Goal: Task Accomplishment & Management: Manage account settings

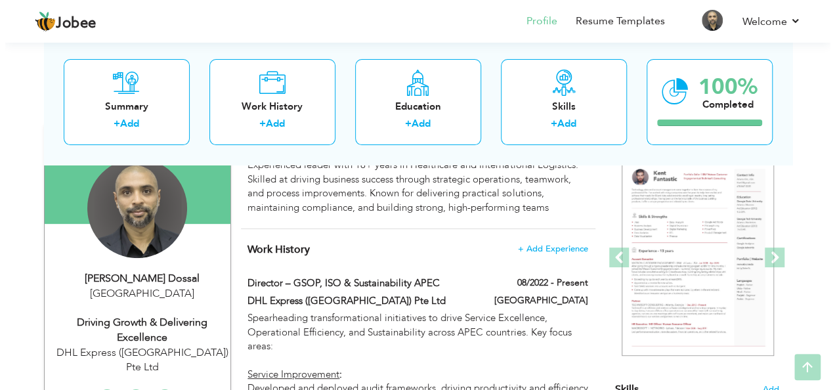
scroll to position [197, 0]
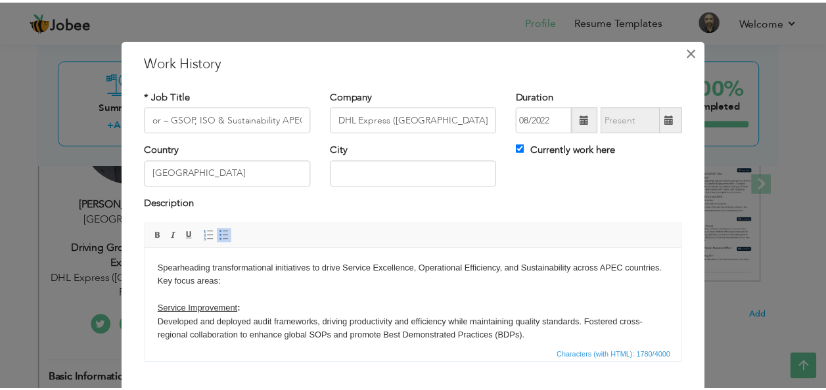
scroll to position [0, 0]
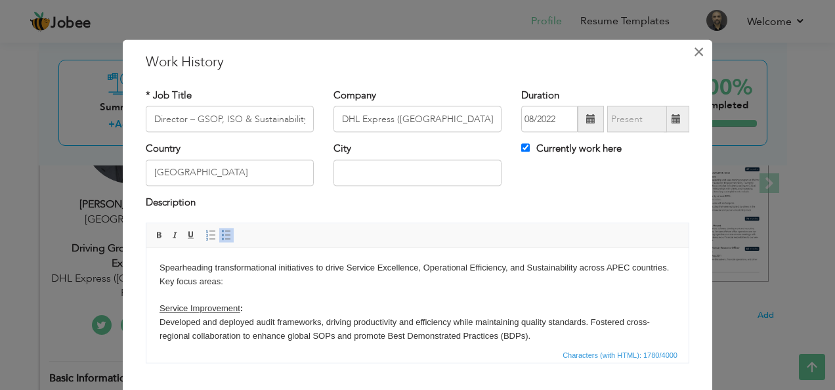
click at [694, 51] on span "×" at bounding box center [699, 52] width 11 height 24
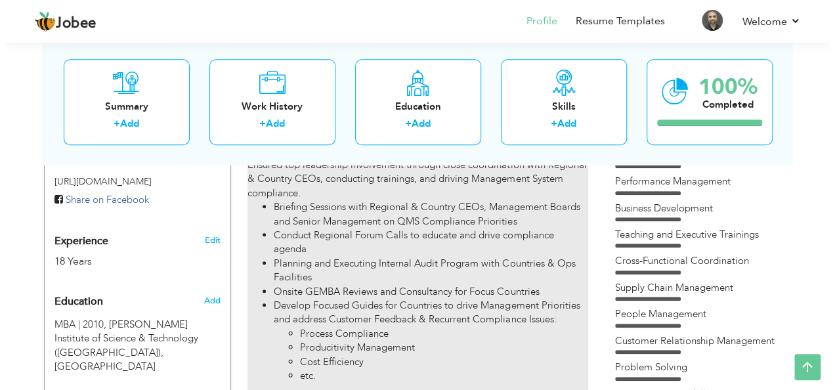
scroll to position [328, 0]
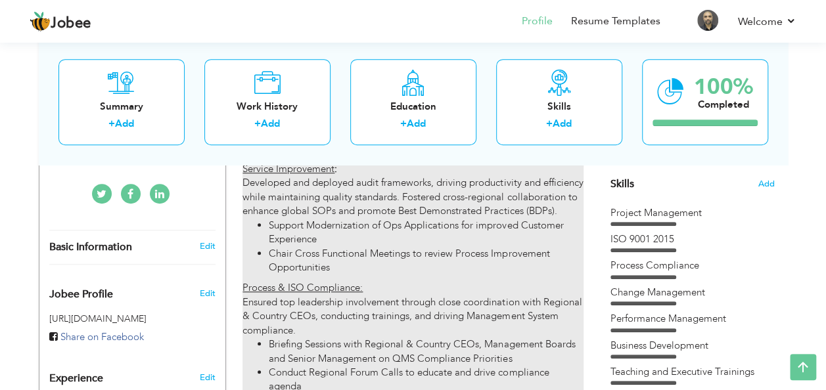
click at [370, 266] on li "Chair Cross Functional Meetings to review Process Improvement Opportunities" at bounding box center [426, 261] width 314 height 28
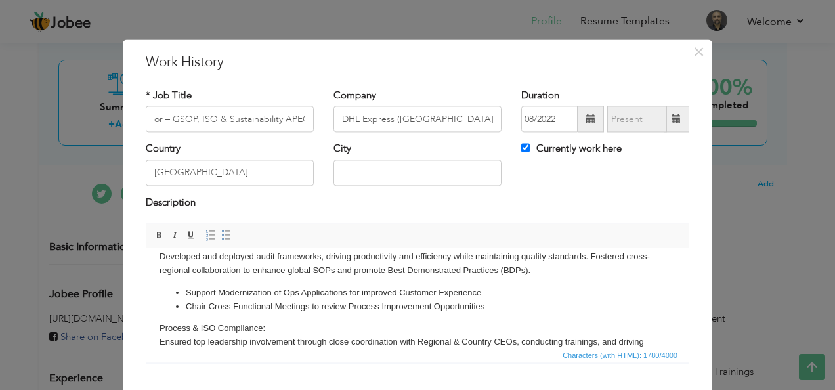
scroll to position [0, 0]
click at [209, 305] on li "Chair Cross Functional Meetings to review Process Improvement Opportunities" at bounding box center [418, 307] width 464 height 14
click at [392, 306] on li "Chair Global SMG Meetings and Cross Functional Meetings to review Process Impro…" at bounding box center [418, 307] width 464 height 14
click at [594, 307] on li "Chair Global SMG Meetings and Cross Functional Forums to review Process Improve…" at bounding box center [418, 307] width 464 height 14
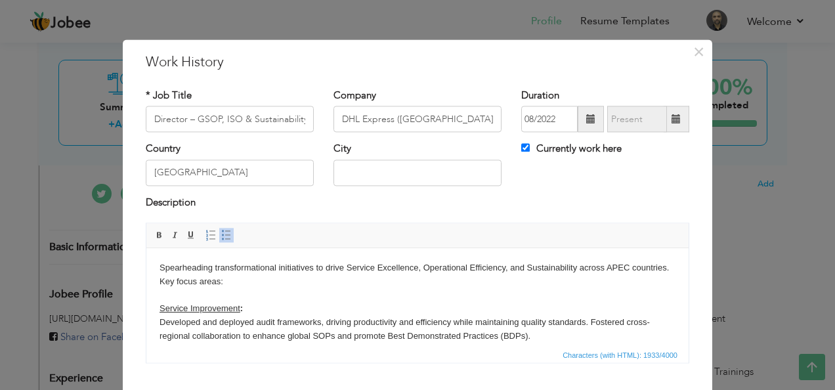
scroll to position [66, 0]
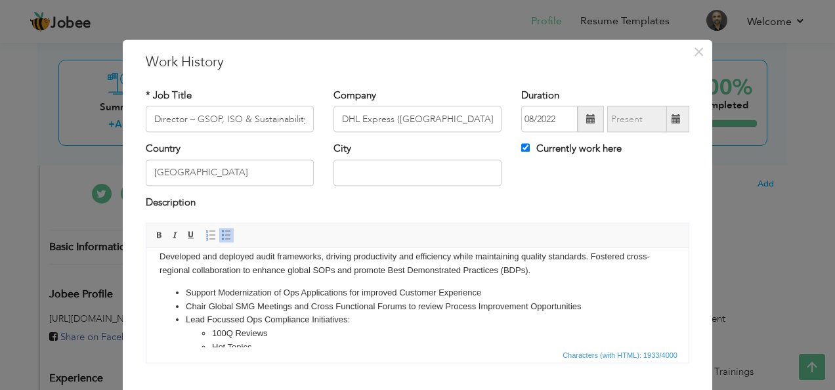
drag, startPoint x: 217, startPoint y: 289, endPoint x: 257, endPoint y: 324, distance: 54.0
click at [219, 289] on li "Support Modernization of Ops Applications for improved Customer Experience" at bounding box center [418, 293] width 464 height 14
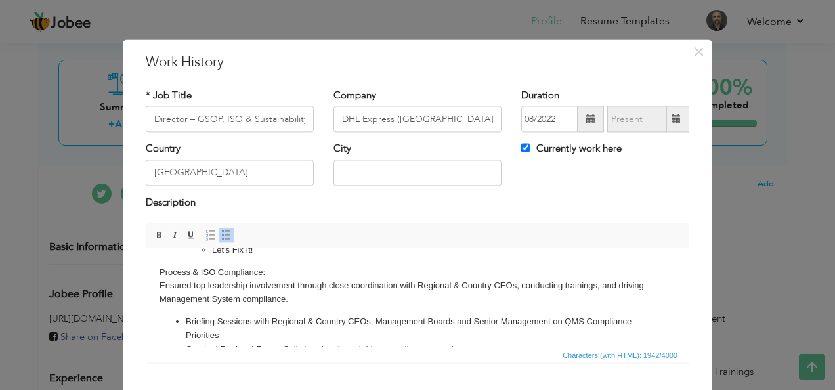
scroll to position [197, 0]
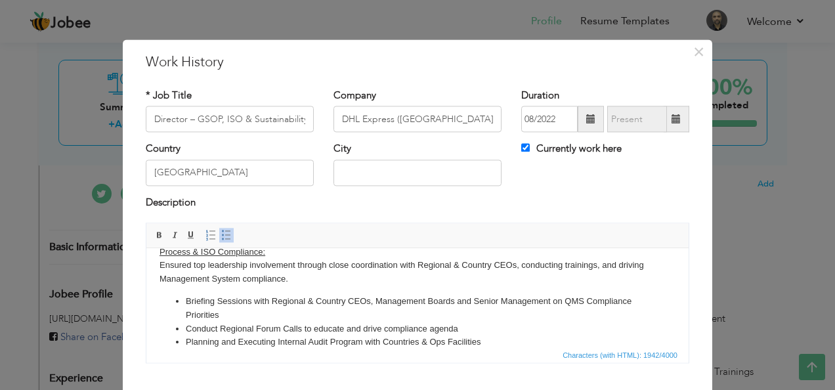
click at [186, 263] on body "Spearheading transformational initiatives to drive Service Excellence, Operatio…" at bounding box center [418, 304] width 516 height 480
click at [195, 328] on li "Conduct Regional Forum Calls to educate and drive compliance agenda" at bounding box center [418, 330] width 464 height 14
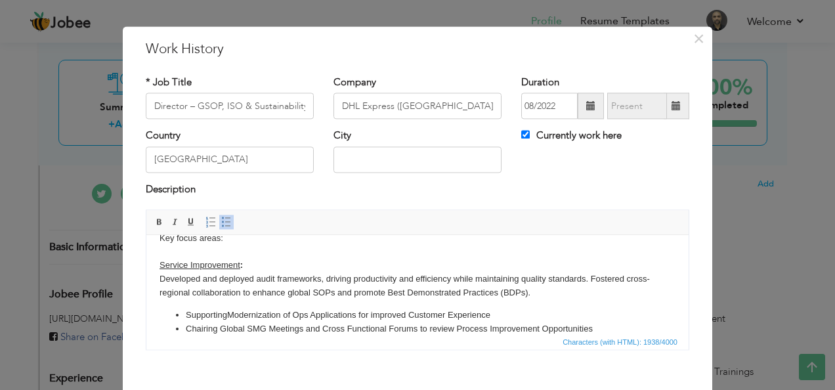
scroll to position [0, 0]
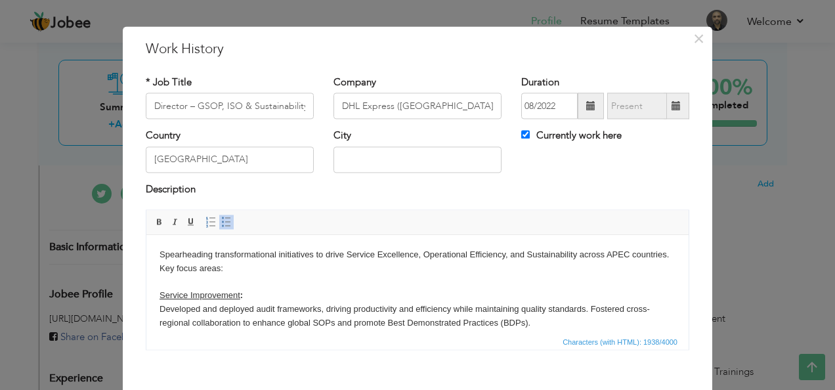
click at [240, 296] on strong ":" at bounding box center [241, 295] width 3 height 10
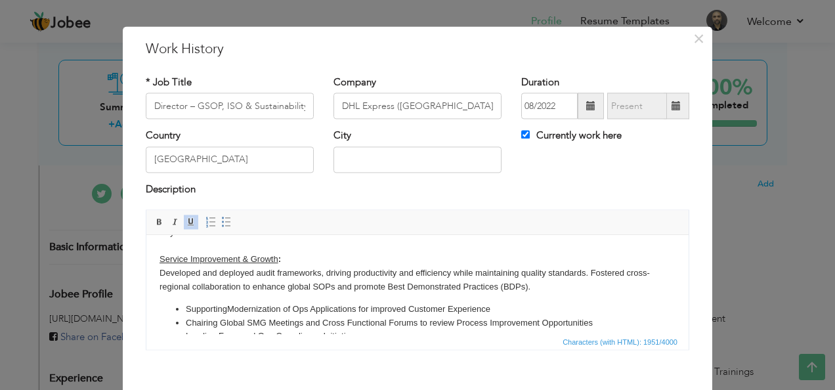
scroll to position [66, 0]
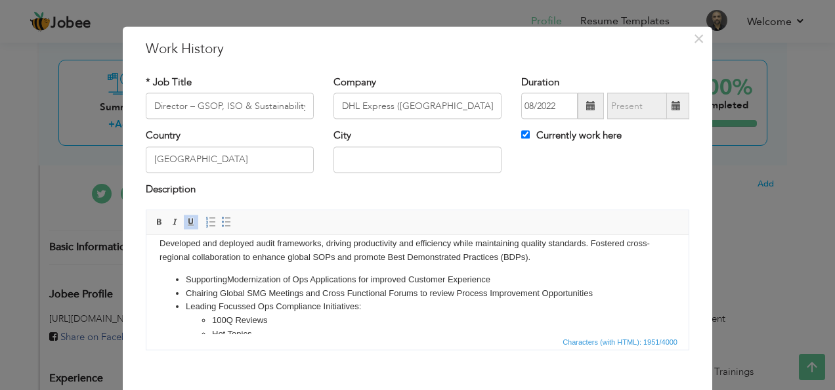
click at [510, 280] on li "Supporting Modernization of Ops Applications for improved Customer Experience" at bounding box center [418, 280] width 464 height 14
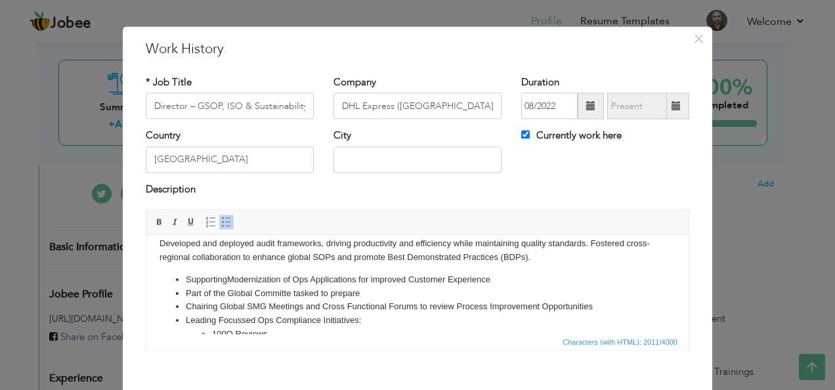
click at [380, 294] on li "Part of the Global Committe tasked to prepare" at bounding box center [418, 294] width 464 height 14
drag, startPoint x: 380, startPoint y: 293, endPoint x: 234, endPoint y: 319, distance: 148.2
click at [190, 293] on li "Part of the Global Committe tasked to prepare" at bounding box center [418, 294] width 464 height 14
click at [387, 294] on li "Working on GDP Pharma Compliance Initiative, as pat of Strategy 2030 - Life Sci…" at bounding box center [418, 294] width 464 height 14
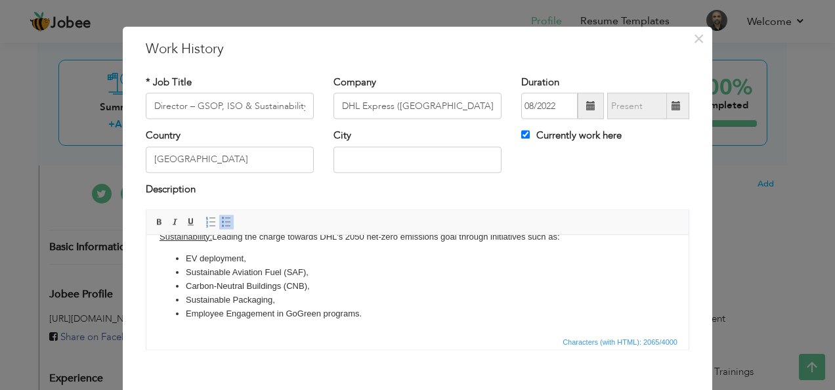
scroll to position [79, 0]
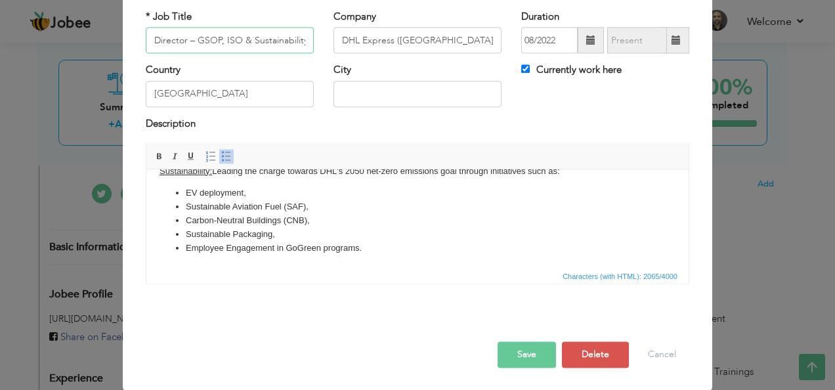
click at [272, 37] on input "Director – GSOP, ISO & Sustainability APEC" at bounding box center [230, 41] width 168 height 26
drag, startPoint x: 272, startPoint y: 37, endPoint x: 311, endPoint y: 38, distance: 38.8
click at [311, 38] on div "* Job Title Director – GSOP, ISO & Sustainability APEC" at bounding box center [230, 36] width 188 height 53
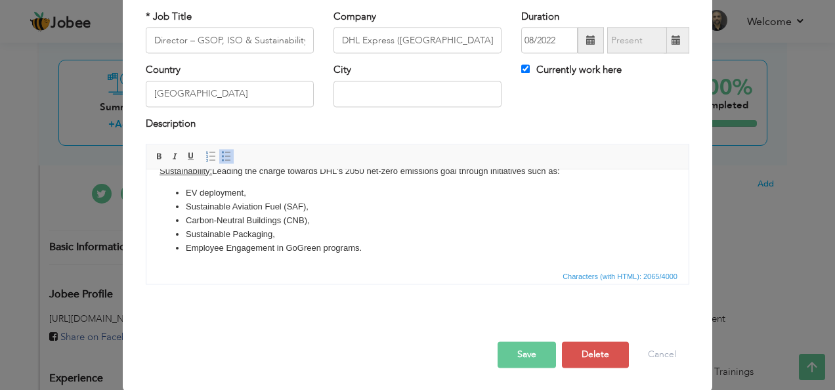
click at [516, 348] on button "Save" at bounding box center [527, 355] width 58 height 26
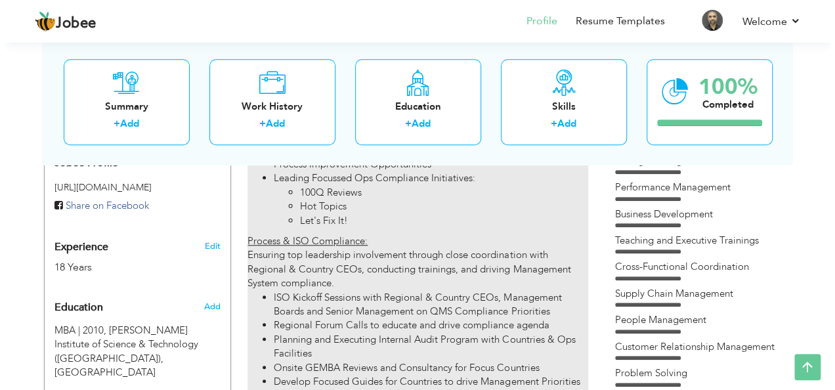
scroll to position [394, 0]
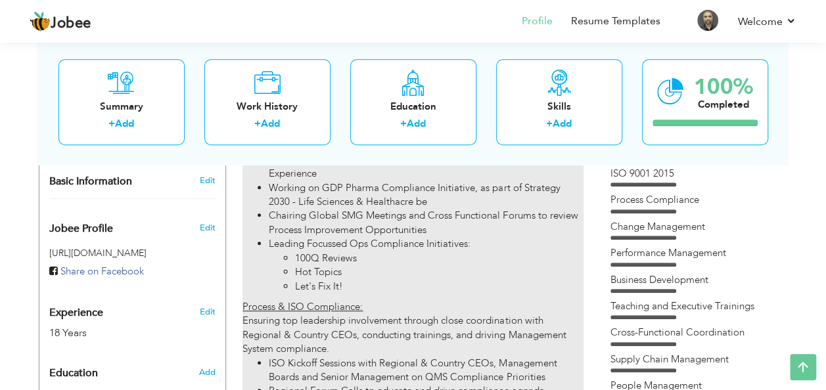
click at [403, 210] on li "Working on GDP Pharma Compliance Initiative, as part of Strategy 2030 - Life Sc…" at bounding box center [426, 195] width 314 height 28
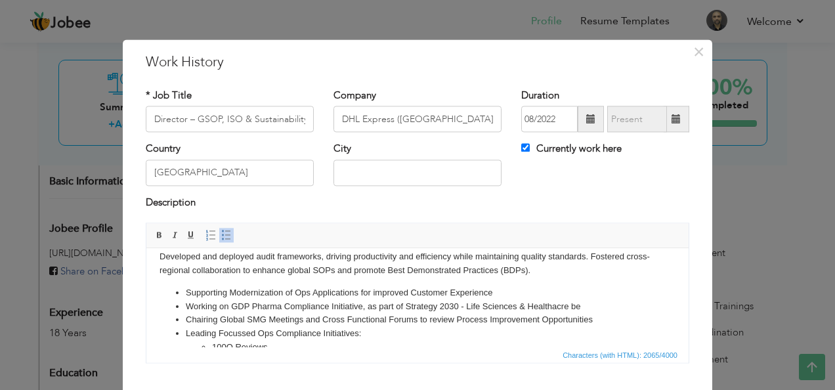
scroll to position [0, 0]
drag, startPoint x: 595, startPoint y: 305, endPoint x: 562, endPoint y: 303, distance: 33.5
click at [562, 303] on li "Working on GDP Pharma Compliance Initiative, as part of Strategy 2030 - Life Sc…" at bounding box center [418, 307] width 464 height 14
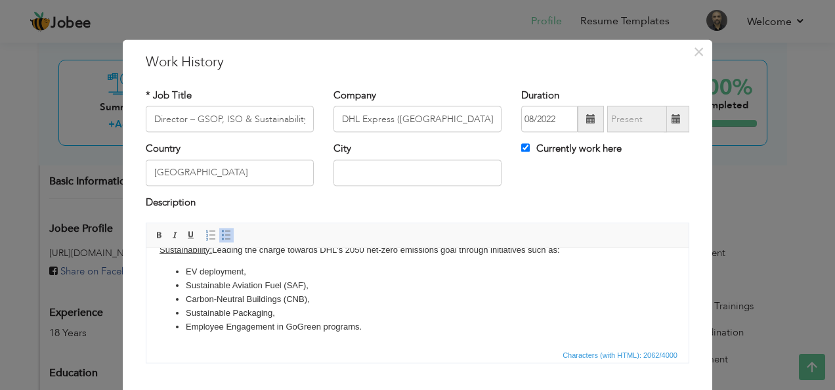
scroll to position [79, 0]
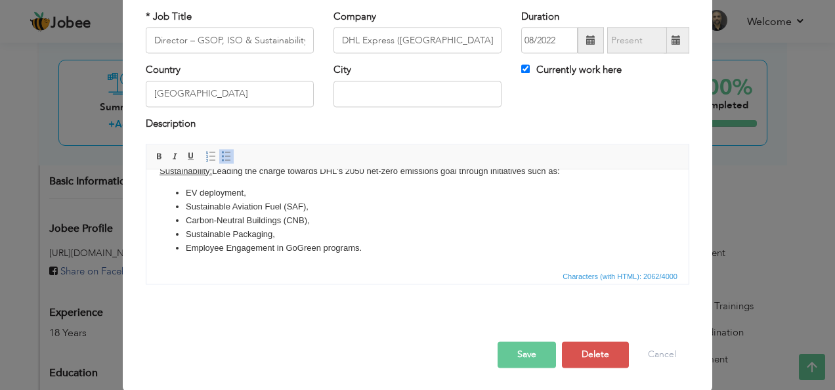
click at [527, 353] on button "Save" at bounding box center [527, 355] width 58 height 26
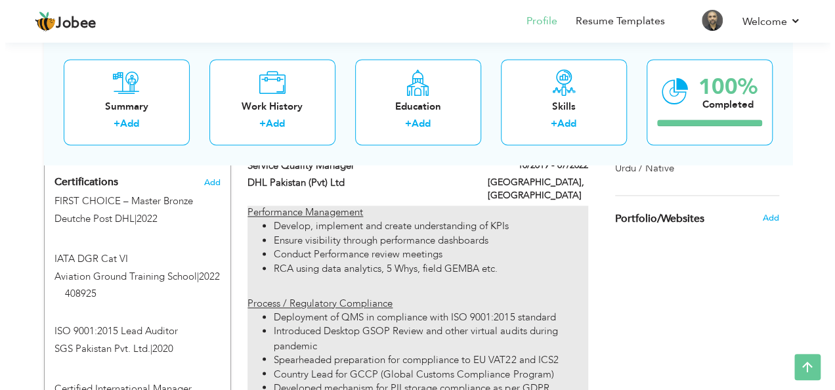
scroll to position [920, 0]
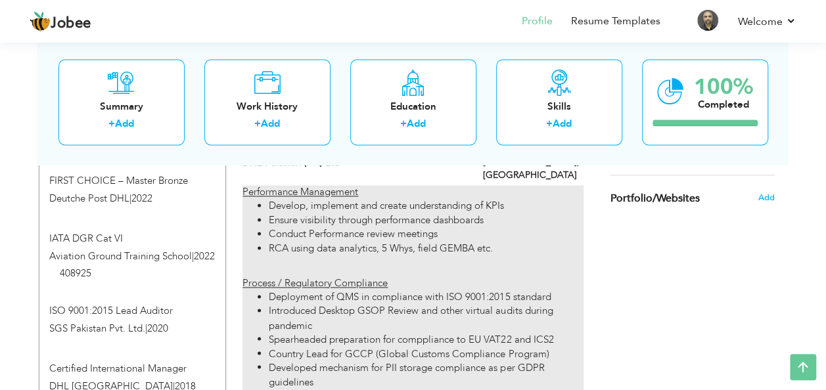
click at [430, 247] on li "RCA using data analytics, 5 Whys, field GEMBA etc." at bounding box center [426, 249] width 314 height 14
type input "Service Quality Manager"
type input "DHL Pakistan (Pvt) Ltd"
type input "10/2019"
type input "07/2022"
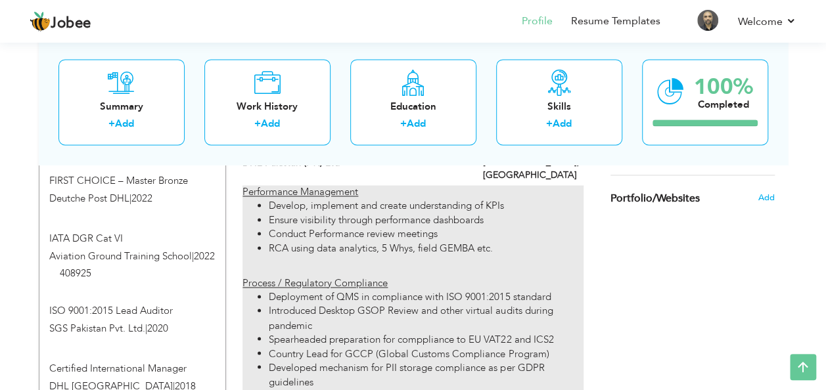
type input "[GEOGRAPHIC_DATA]"
checkbox input "false"
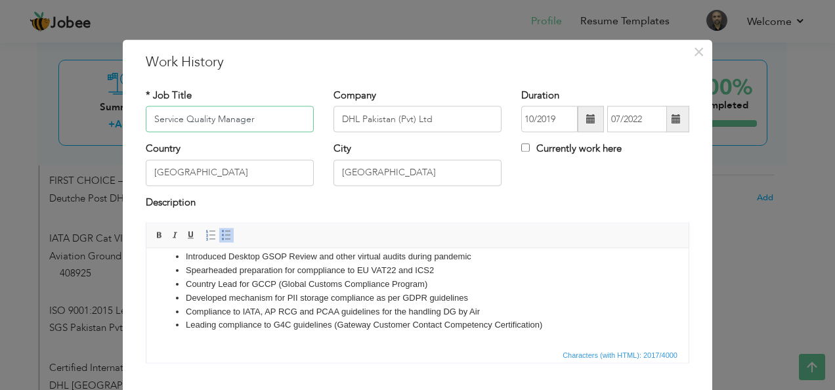
scroll to position [66, 0]
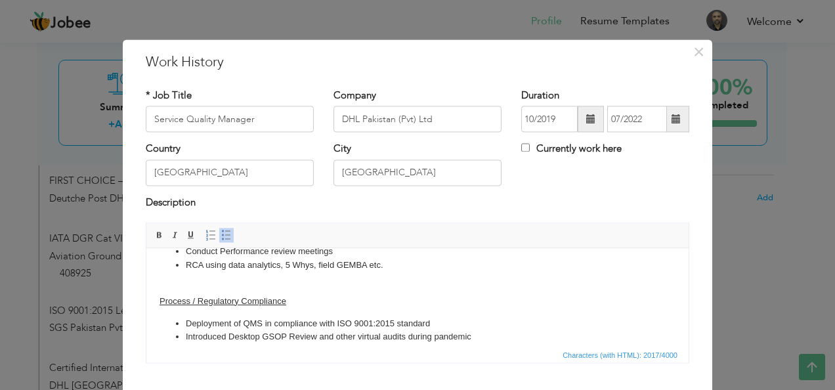
click at [331, 267] on li "RCA using data analytics, 5 Whys, field GEMBA etc." at bounding box center [418, 266] width 464 height 14
click at [332, 268] on li "RCA using data analytics, 5 Whys, field GEMBA etc." at bounding box center [418, 266] width 464 height 14
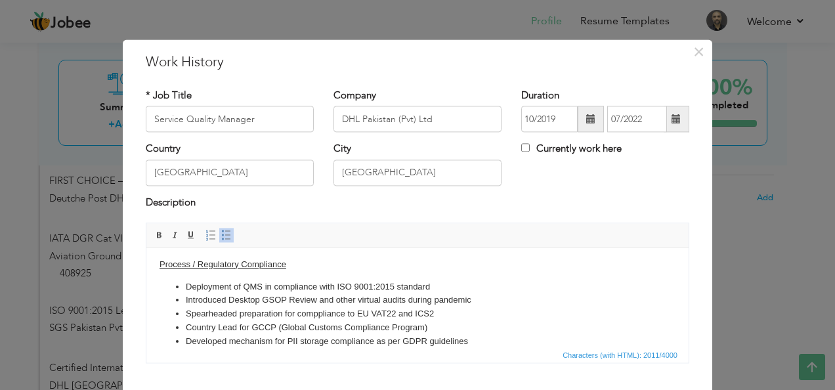
scroll to position [131, 0]
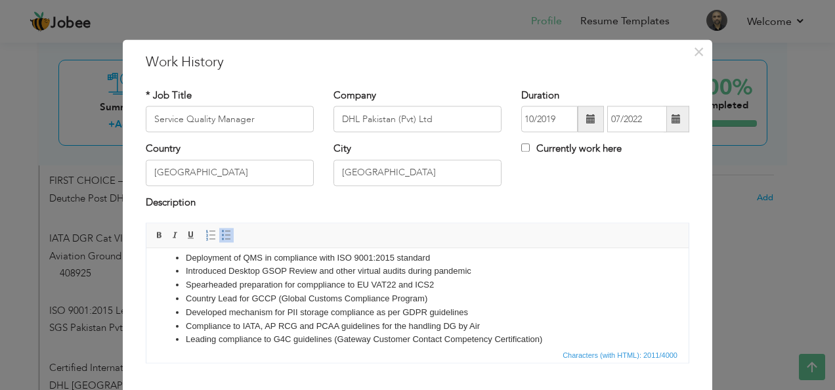
click at [321, 288] on li "Spearheaded preparation for comppliance to EU VAT22 and ICS2" at bounding box center [418, 285] width 464 height 14
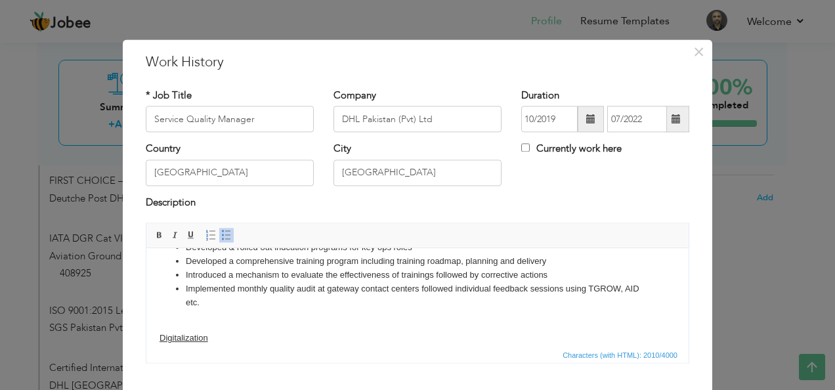
scroll to position [328, 0]
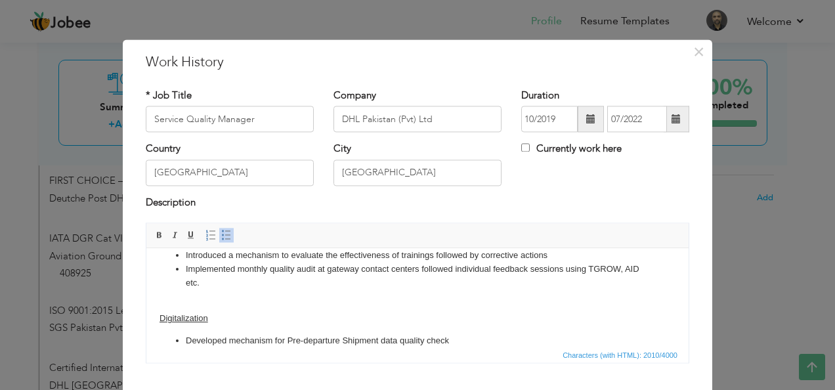
click at [457, 269] on li "Implemented monthly quality audit at gateway contact centers followed individua…" at bounding box center [418, 277] width 464 height 28
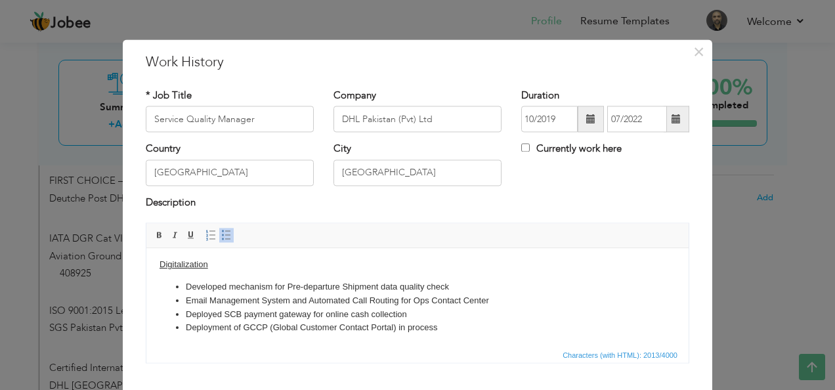
scroll to position [403, 0]
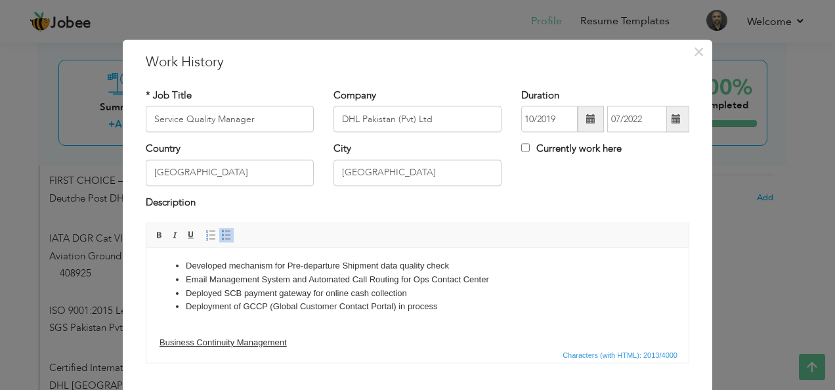
click at [472, 313] on li "Deployment of GCCP (Global Customer Contact Portal) in process" at bounding box center [418, 307] width 464 height 14
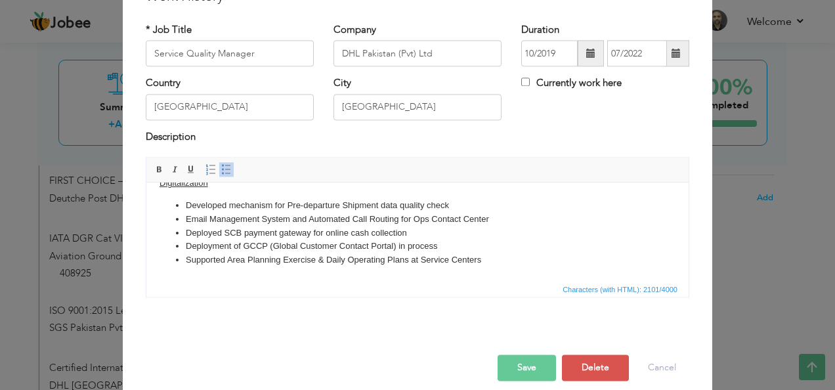
scroll to position [416, 0]
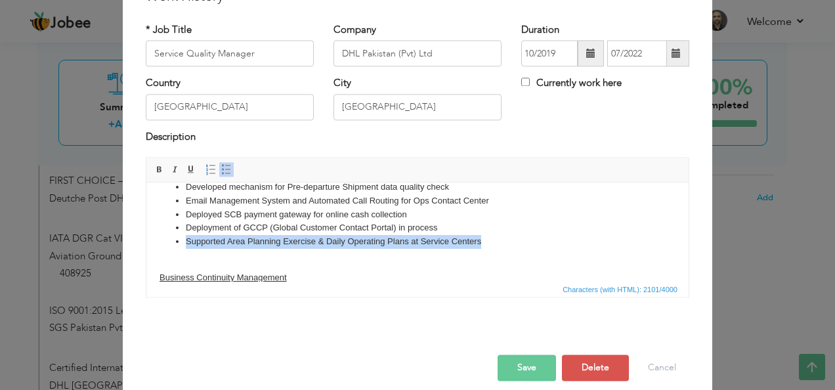
drag, startPoint x: 500, startPoint y: 242, endPoint x: 189, endPoint y: 233, distance: 310.8
click at [177, 240] on ul "Developed mechanism for Pre-departure Shipment data quality check Email Managem…" at bounding box center [418, 215] width 516 height 68
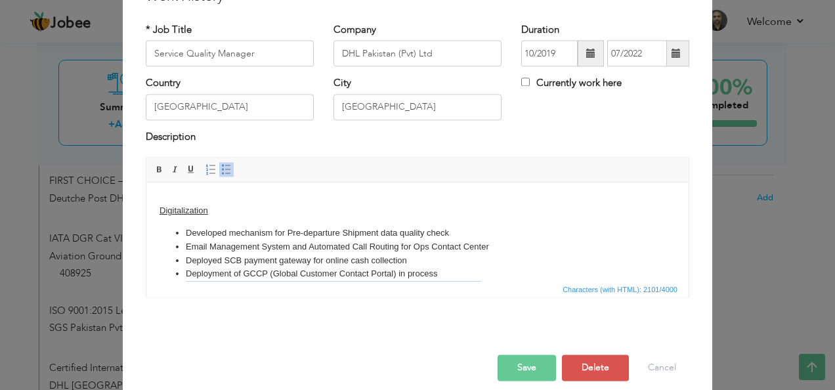
scroll to position [362, 0]
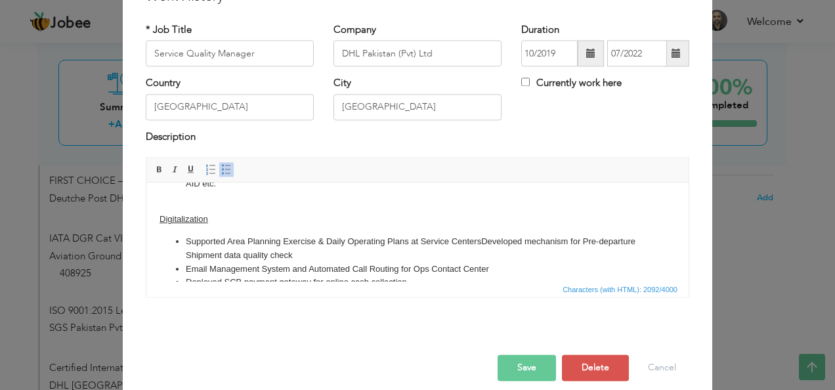
click at [481, 240] on li "Supported Area Planning Exercise & Daily Operating Plans at Service Centers Dev…" at bounding box center [418, 249] width 464 height 28
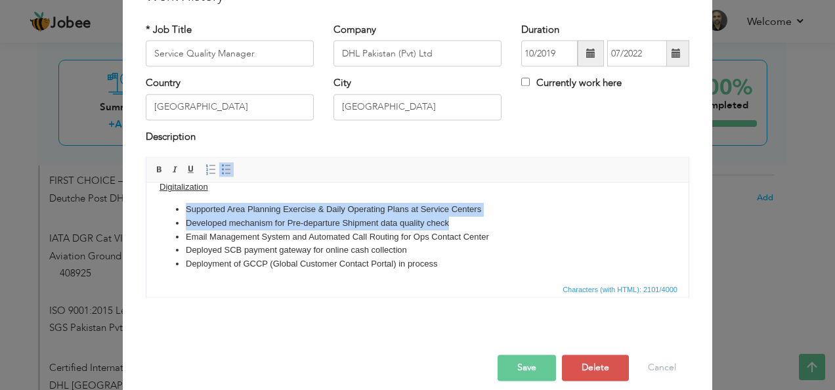
scroll to position [369, 0]
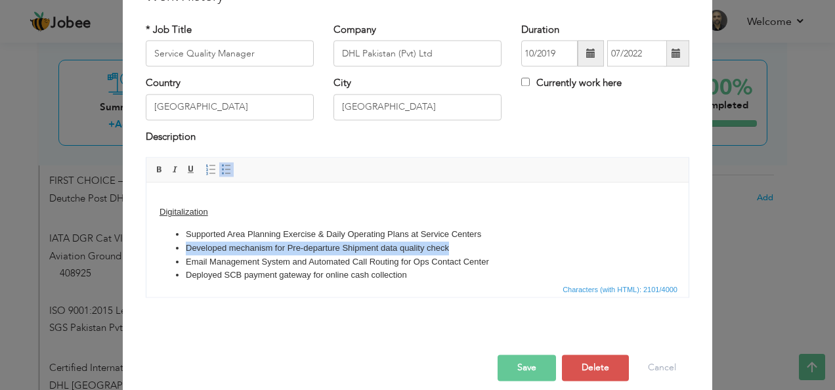
drag, startPoint x: 417, startPoint y: 188, endPoint x: 183, endPoint y: 239, distance: 239.4
click at [186, 244] on li "Developed mechanism for Pre-departure Shipment data quality check" at bounding box center [418, 249] width 464 height 14
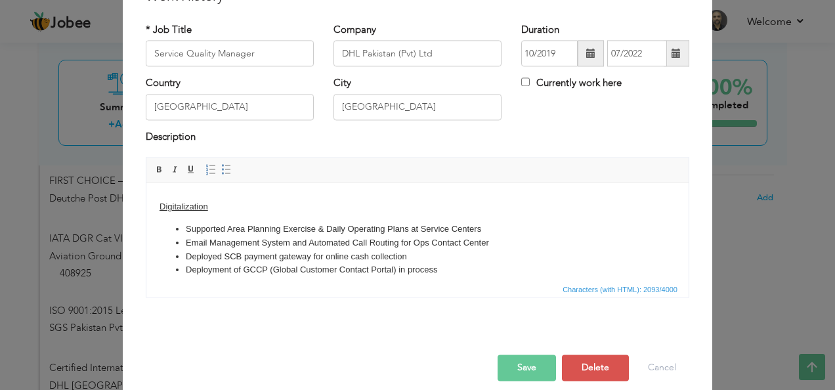
scroll to position [403, 0]
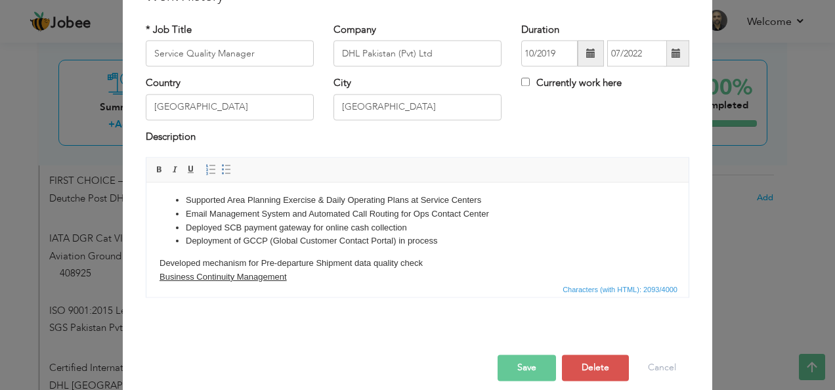
click at [160, 265] on body "Performance Management Develop, implement and create understanding of KPIs Ensu…" at bounding box center [418, 55] width 516 height 527
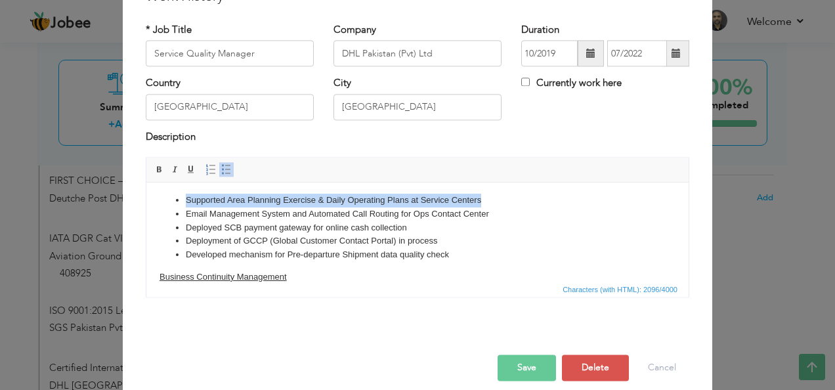
drag, startPoint x: 506, startPoint y: 204, endPoint x: 184, endPoint y: 201, distance: 322.5
click at [184, 201] on ul "Supported Area Planning Exercise & Daily Operating Plans at Service Centers Ema…" at bounding box center [418, 228] width 516 height 68
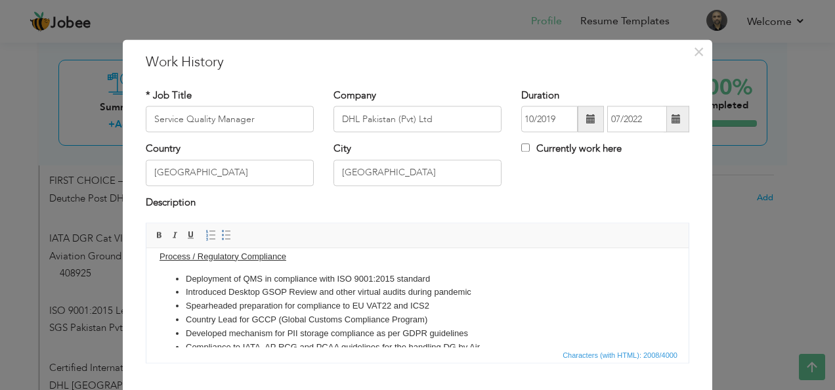
scroll to position [141, 0]
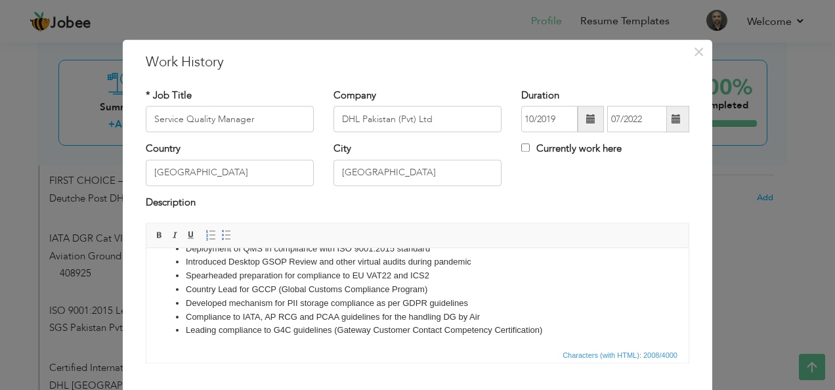
drag, startPoint x: 186, startPoint y: 265, endPoint x: 192, endPoint y: 262, distance: 7.1
click at [186, 264] on li "Introduced Desktop GSOP Review and other virtual audits during pandemic" at bounding box center [418, 263] width 464 height 14
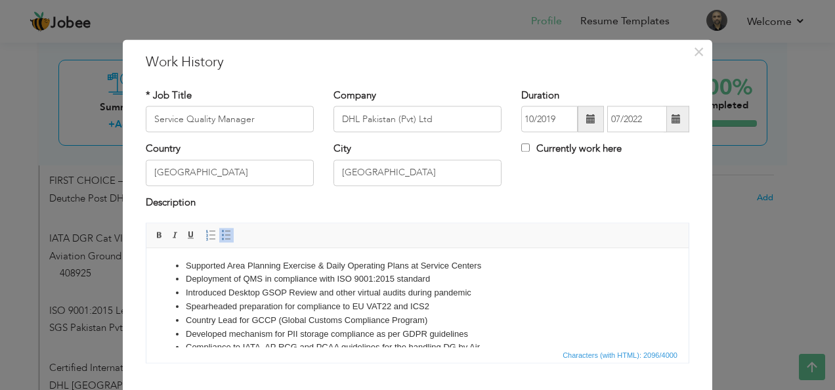
scroll to position [135, 0]
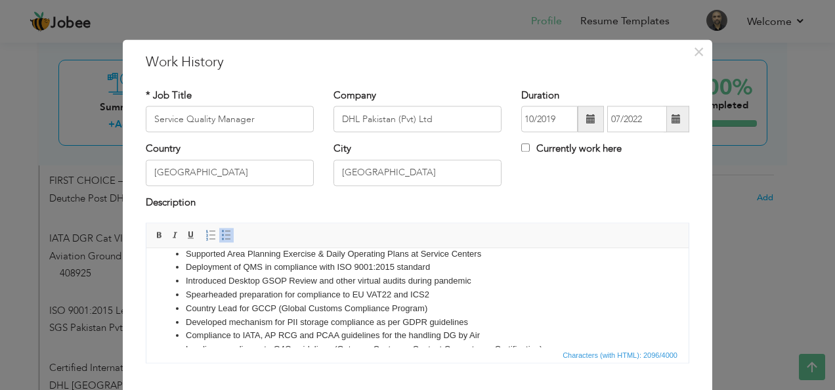
click at [512, 256] on li "Supported Area Planning Exercise & Daily Operating Plans at Service Centers" at bounding box center [418, 255] width 464 height 14
click at [248, 268] on li "Performaance inprovement Initiatives -" at bounding box center [418, 268] width 464 height 14
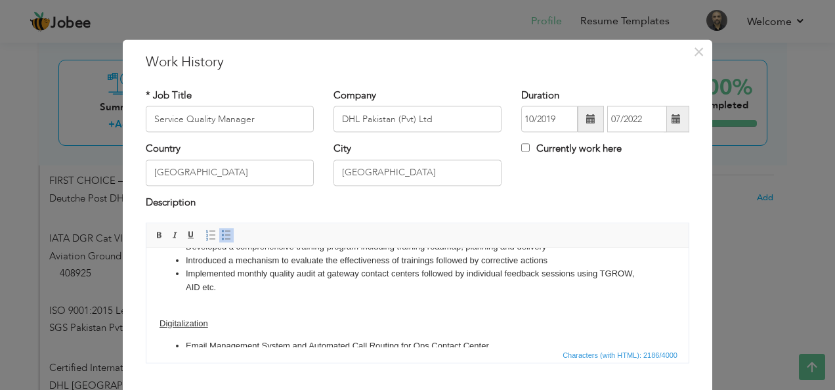
scroll to position [285, 0]
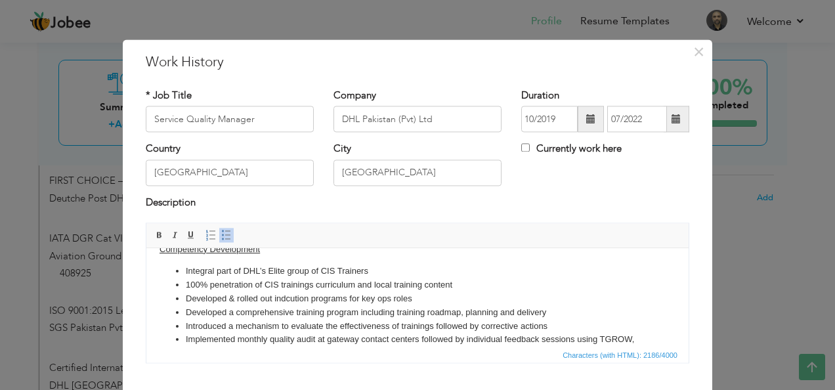
click at [262, 271] on li "Integral part of DHL’s Elite group of CIS Trainers" at bounding box center [418, 272] width 464 height 14
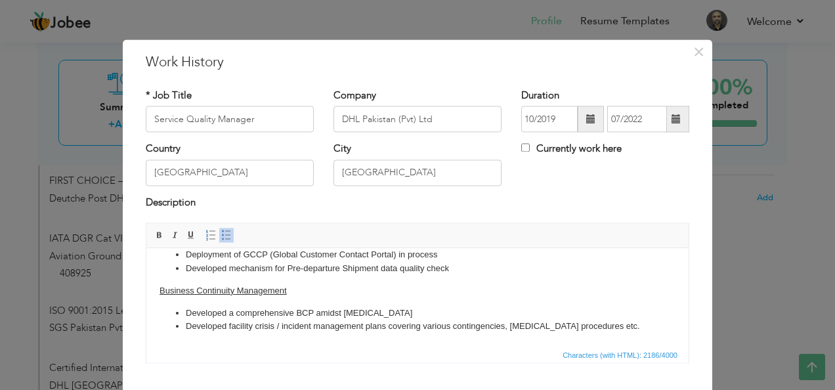
scroll to position [66, 0]
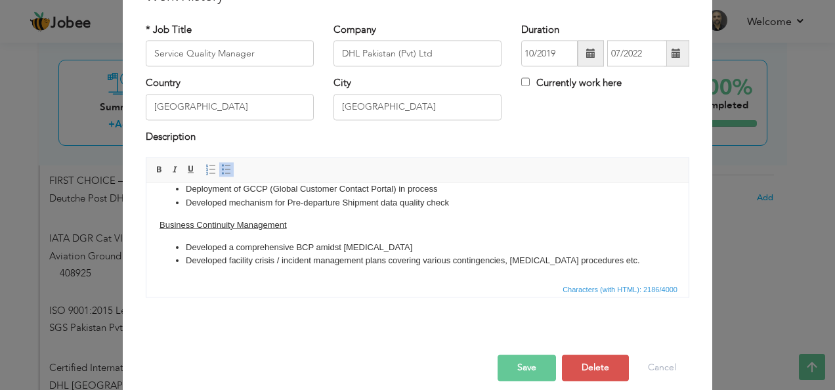
click at [515, 368] on button "Save" at bounding box center [527, 368] width 58 height 26
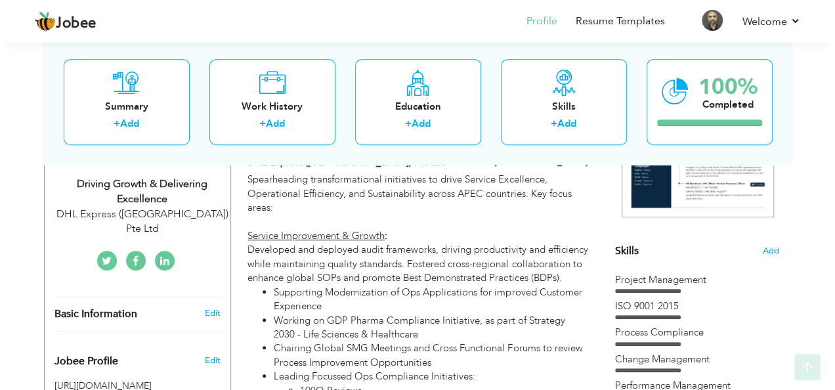
scroll to position [263, 0]
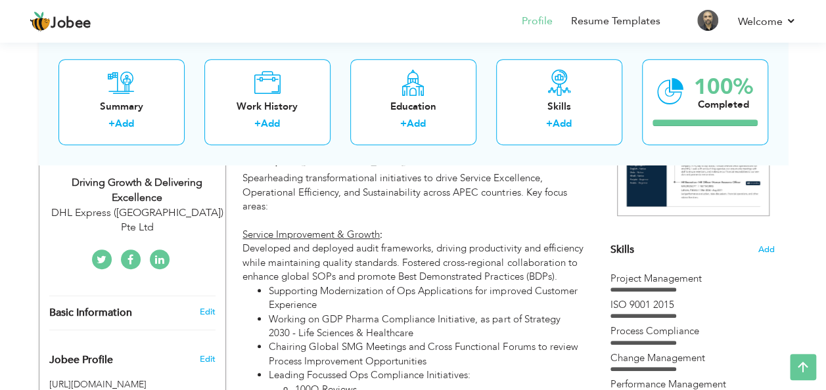
type input "Director – GSOP, ISO & Sustainability APEC"
type input "DHL Express ([GEOGRAPHIC_DATA]) Pte Ltd"
type input "08/2022"
type input "[GEOGRAPHIC_DATA]"
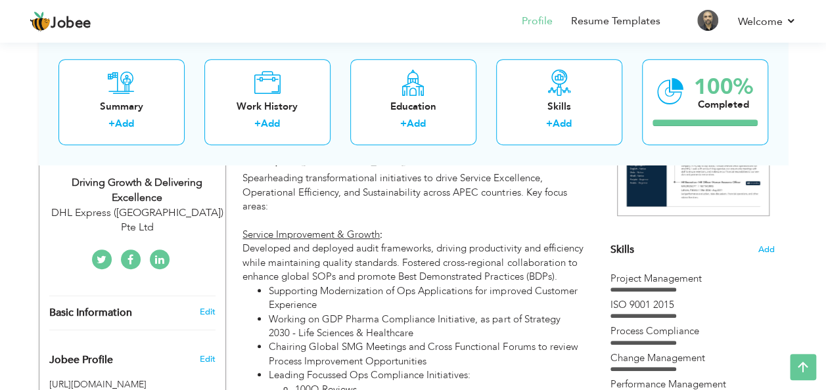
checkbox input "true"
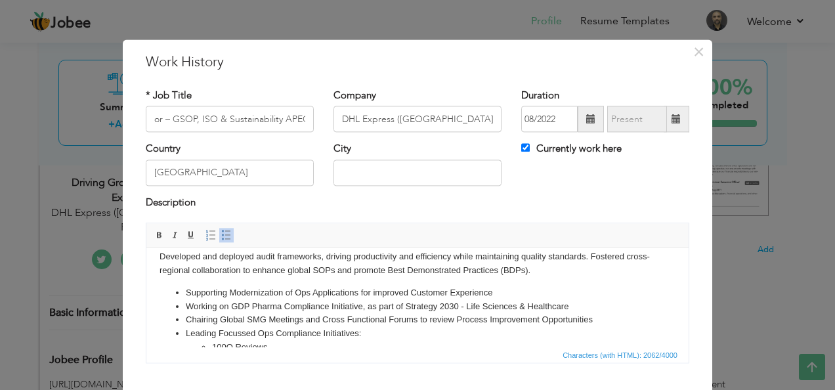
scroll to position [0, 0]
click at [188, 324] on li "Chairing Global SMG Meetings and Cross Functional Forums to review Process Impr…" at bounding box center [418, 320] width 464 height 14
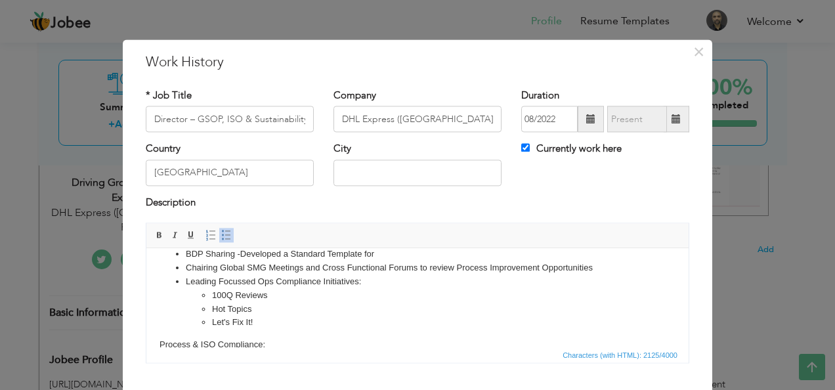
scroll to position [66, 0]
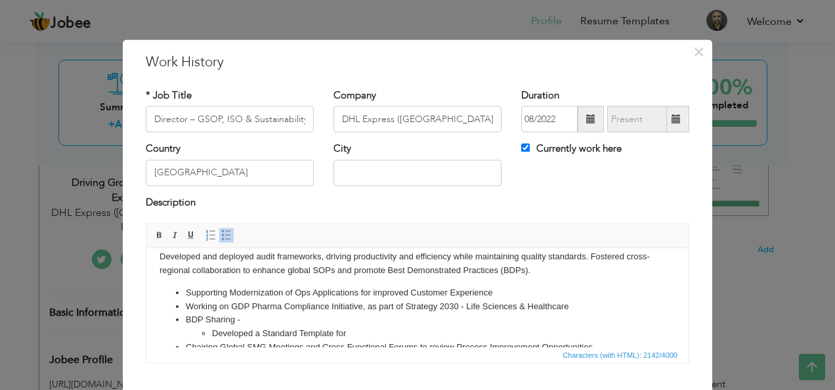
click at [285, 321] on li "BDP Sharing - Developed a Standard Template for" at bounding box center [418, 327] width 464 height 28
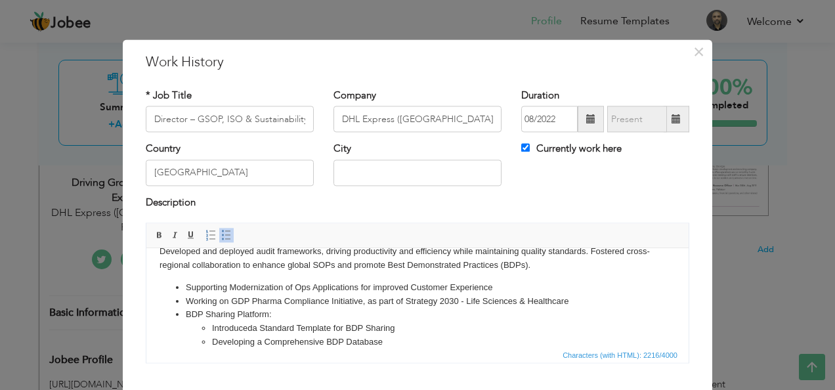
scroll to position [85, 0]
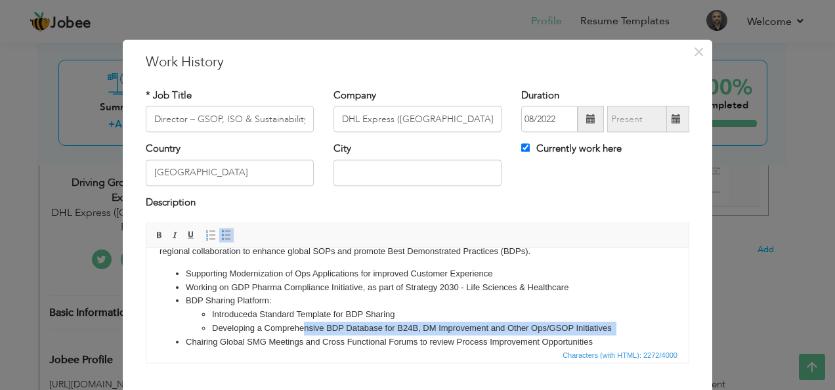
click at [304, 336] on li "Developing a Comprehensive BDP Database for B24B, DM Improvement and Other Ops/…" at bounding box center [417, 329] width 411 height 14
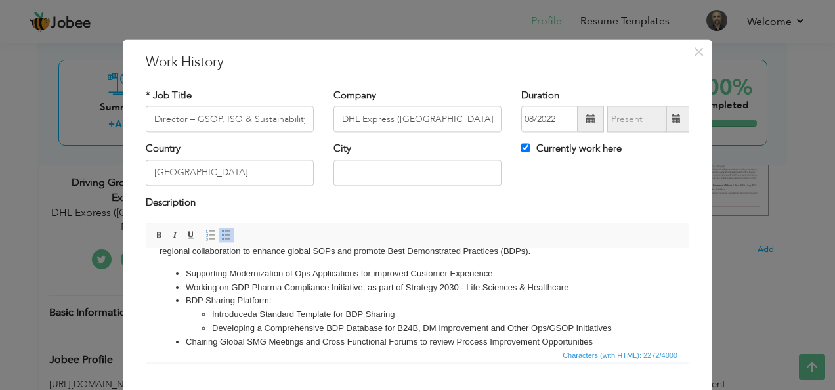
click at [299, 327] on li "Developing a Comprehensive BDP Database for B24B, DM Improvement and Other Ops/…" at bounding box center [417, 329] width 411 height 14
click at [567, 328] on li "Developing a BDP Database for B24B, DM Improvement and Other Ops/GSOP Initiativ…" at bounding box center [417, 329] width 411 height 14
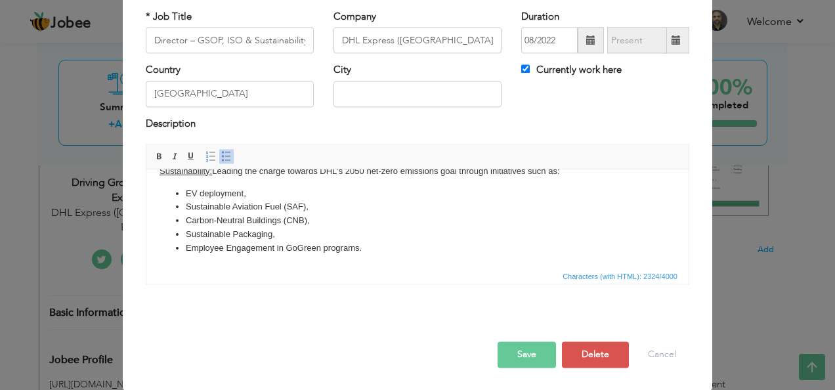
scroll to position [79, 0]
click at [518, 353] on button "Save" at bounding box center [527, 355] width 58 height 26
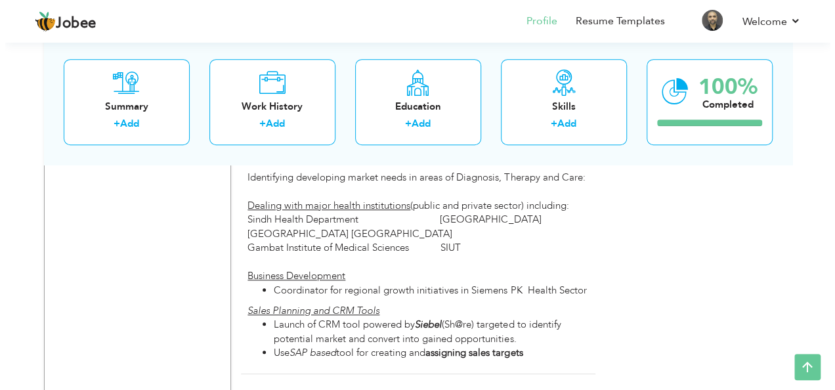
scroll to position [2956, 0]
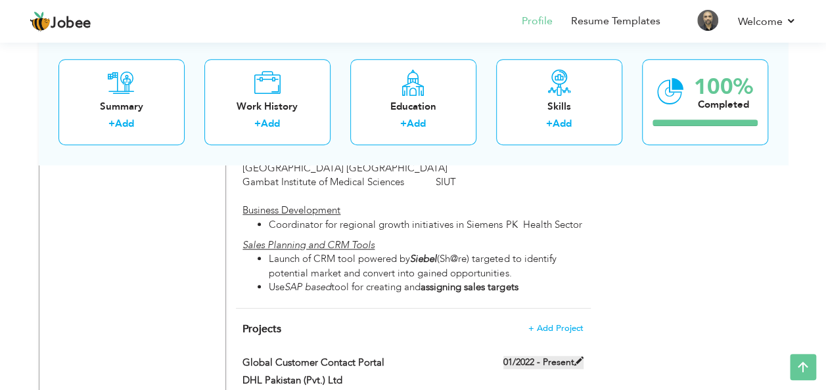
click at [561, 356] on label "01/2022 - Present" at bounding box center [543, 362] width 80 height 13
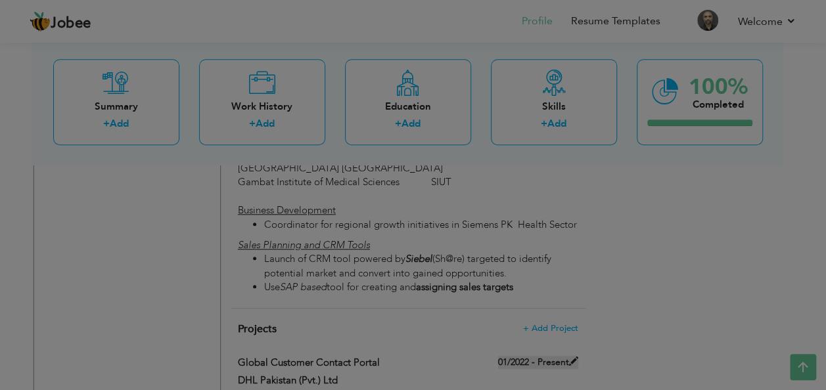
type input "Global Customer Contact Portal"
type input "DHL Pakistan (Pvt.) Ltd"
type input "01/2022"
type input "GCCP, E-Case"
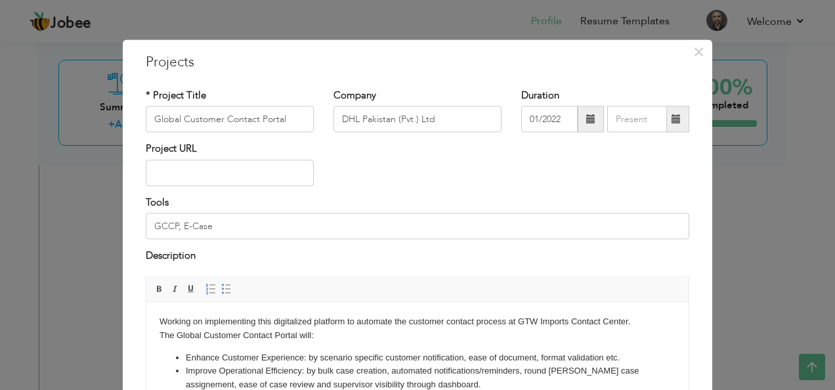
click at [674, 122] on span at bounding box center [676, 118] width 9 height 9
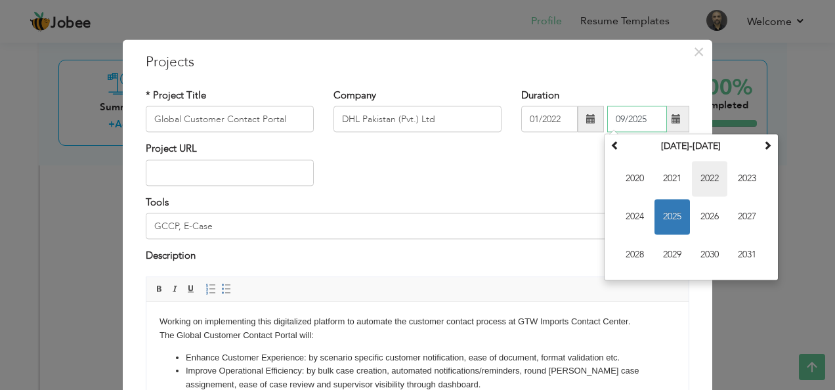
click at [711, 177] on span "2022" at bounding box center [709, 179] width 35 height 35
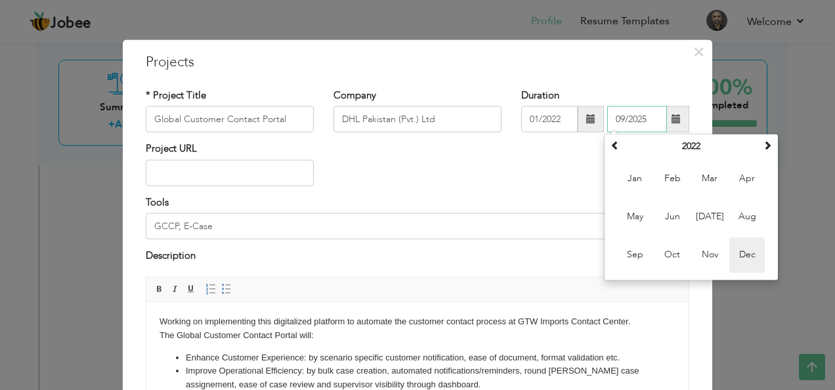
click at [740, 257] on span "Dec" at bounding box center [747, 255] width 35 height 35
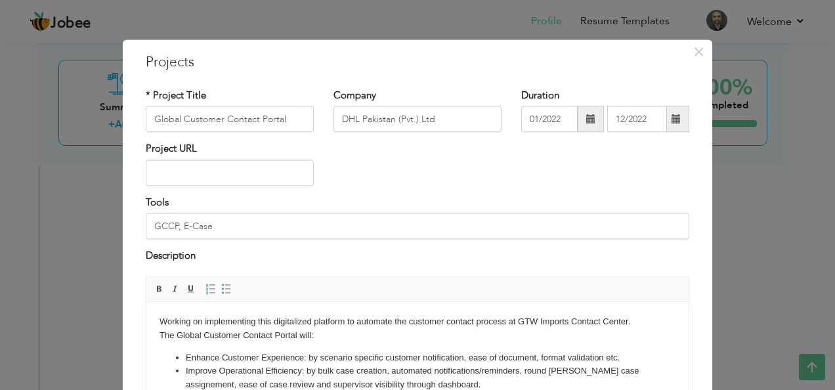
click at [380, 194] on div "Project URL" at bounding box center [418, 169] width 564 height 53
click at [674, 118] on span at bounding box center [676, 118] width 9 height 9
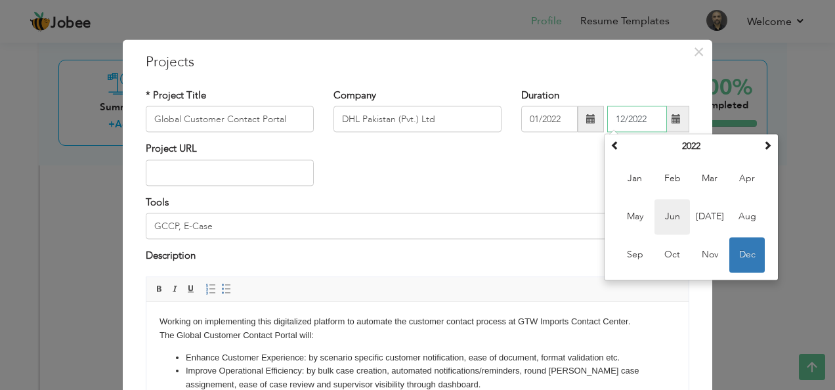
click at [658, 219] on span "Jun" at bounding box center [672, 217] width 35 height 35
type input "06/2022"
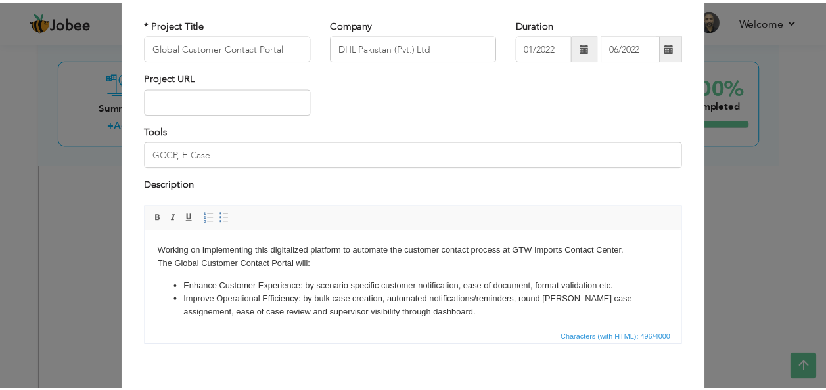
scroll to position [133, 0]
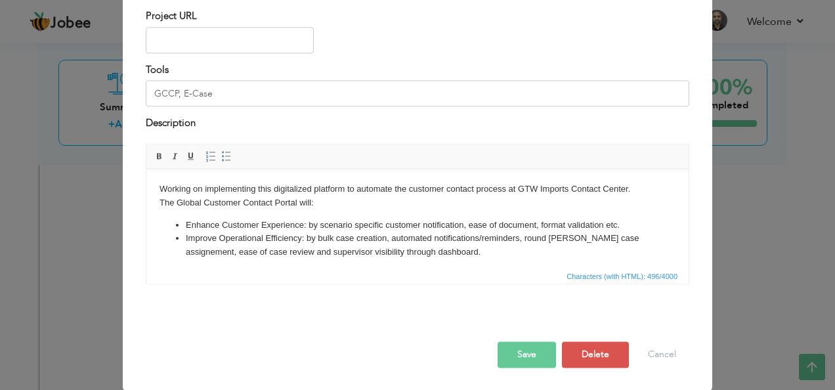
click at [524, 352] on button "Save" at bounding box center [527, 355] width 58 height 26
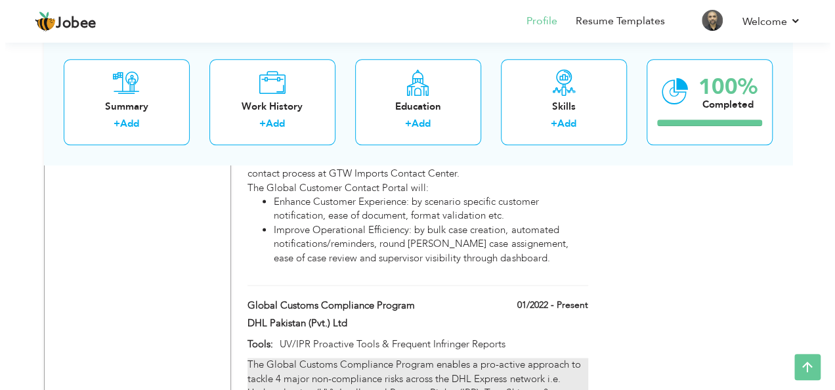
scroll to position [3153, 0]
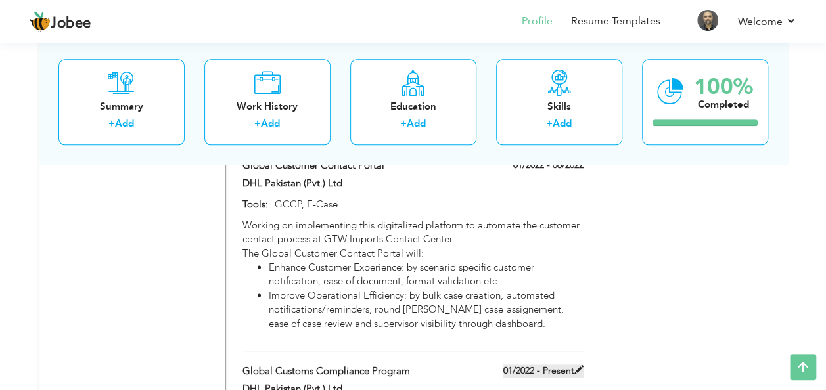
click at [533, 365] on label "01/2022 - Present" at bounding box center [543, 371] width 80 height 13
type input "Global Customs Compliance Program"
type input "UV/IPR Proactive Tools & Frequent Infringer Reports"
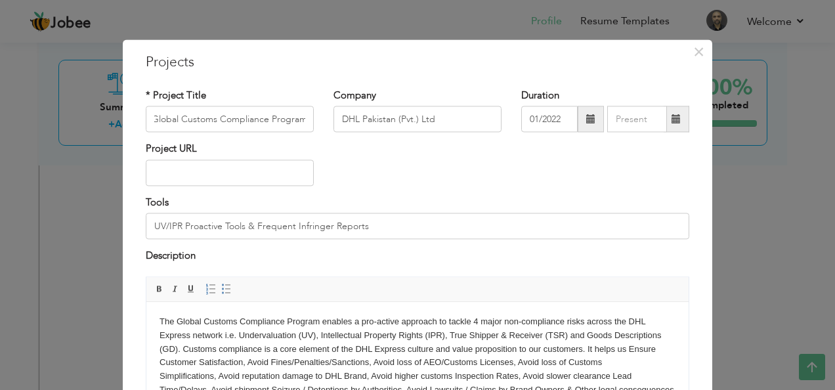
scroll to position [0, 0]
click at [673, 125] on span at bounding box center [677, 119] width 26 height 26
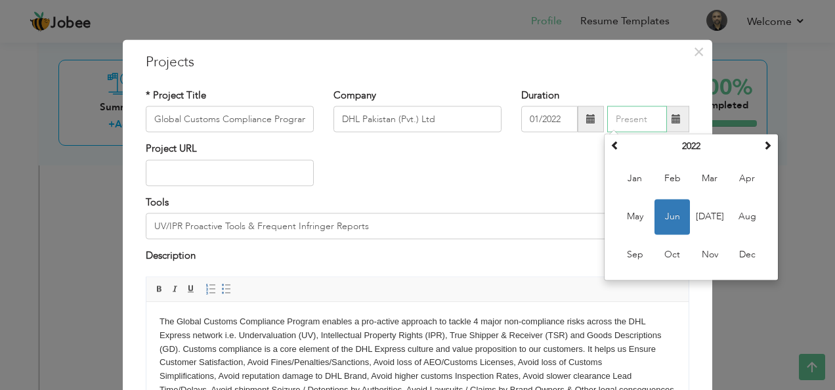
click at [670, 213] on span "Jun" at bounding box center [672, 217] width 35 height 35
type input "06/2022"
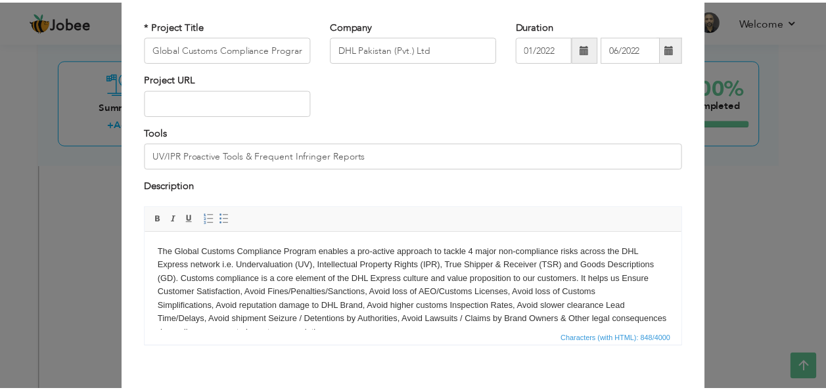
scroll to position [133, 0]
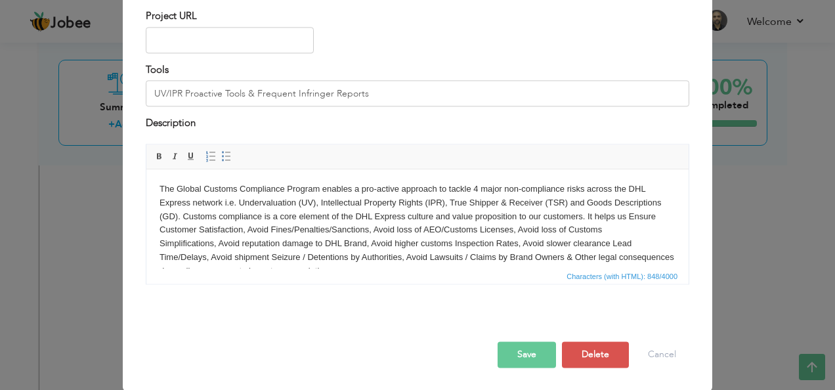
click at [515, 350] on button "Save" at bounding box center [527, 355] width 58 height 26
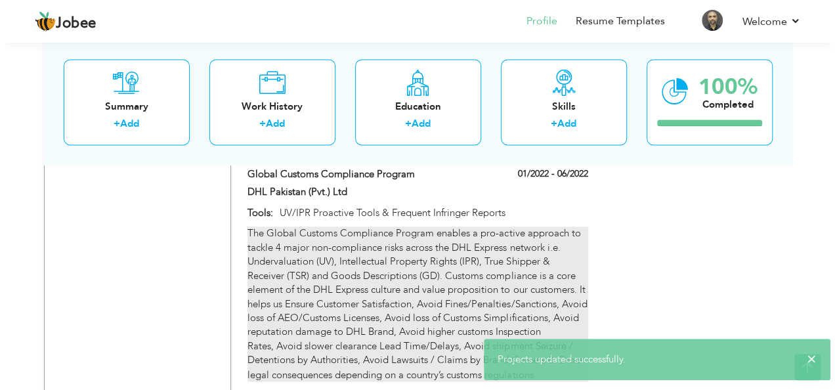
scroll to position [3416, 0]
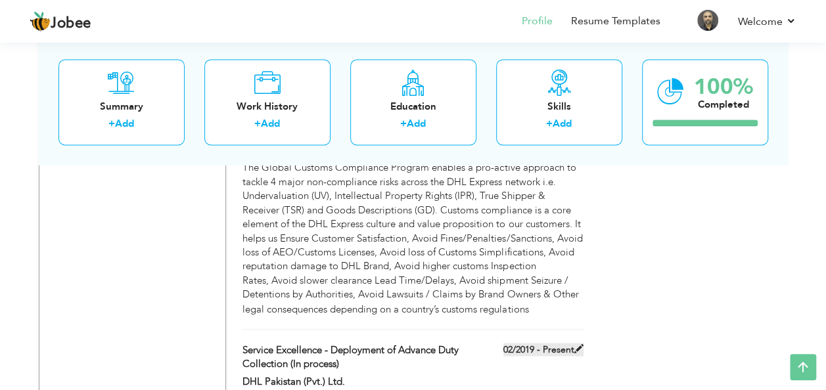
click at [551, 343] on label "02/2019 - Present" at bounding box center [543, 349] width 80 height 13
type input "Service Excellence - Deployment of Advance Duty Collection (In process)"
type input "DHL Pakistan (Pvt.) Ltd."
type input "02/2019"
type input "Online Payment Gateway (SCB), DIA and Ops / Finance Applications"
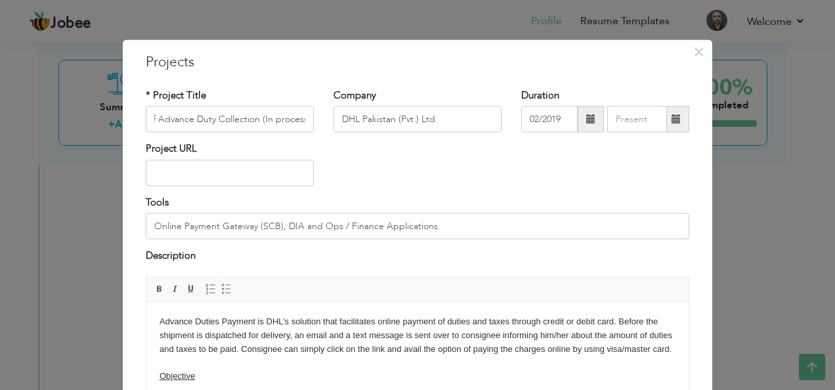
scroll to position [0, 0]
click at [672, 123] on span at bounding box center [676, 118] width 9 height 9
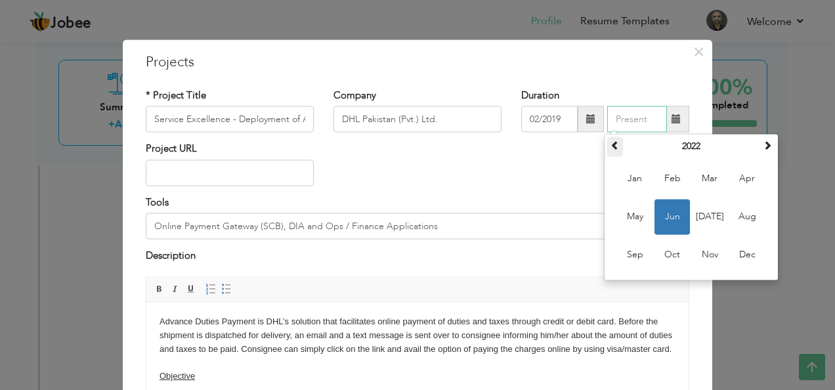
click at [614, 148] on span at bounding box center [615, 145] width 9 height 9
click at [613, 147] on span at bounding box center [615, 145] width 9 height 9
click at [614, 145] on span at bounding box center [615, 145] width 9 height 9
click at [739, 260] on span "Dec" at bounding box center [747, 255] width 35 height 35
type input "12/2019"
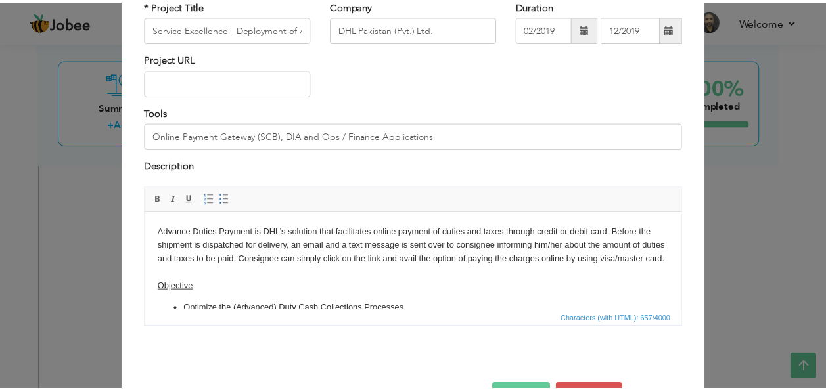
scroll to position [133, 0]
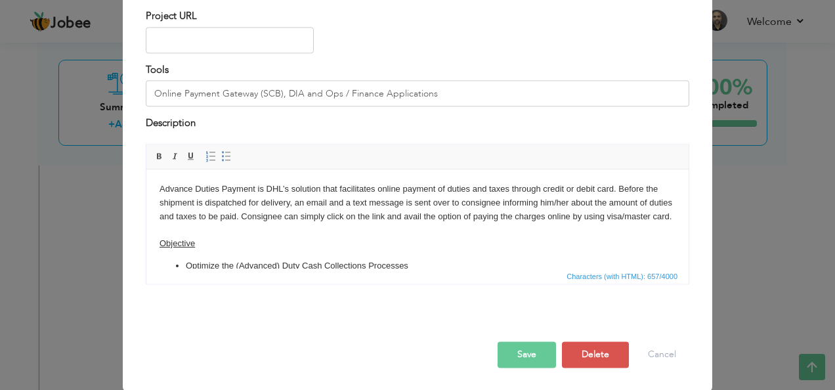
click at [527, 348] on button "Save" at bounding box center [527, 355] width 58 height 26
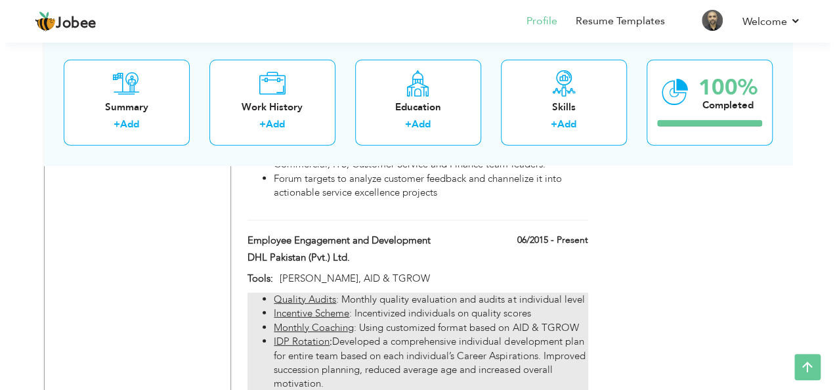
scroll to position [4138, 0]
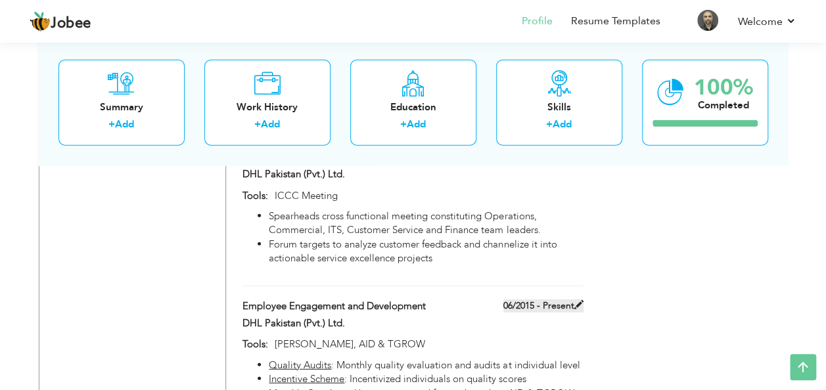
click at [540, 300] on label "06/2015 - Present" at bounding box center [543, 306] width 80 height 13
type input "Employee Engagement and Development"
type input "06/2015"
type input "[PERSON_NAME], AID & TGROW"
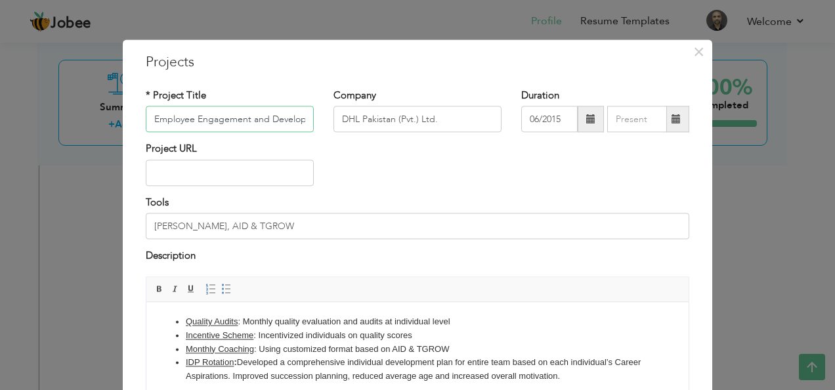
scroll to position [0, 20]
click at [677, 123] on span at bounding box center [677, 119] width 26 height 26
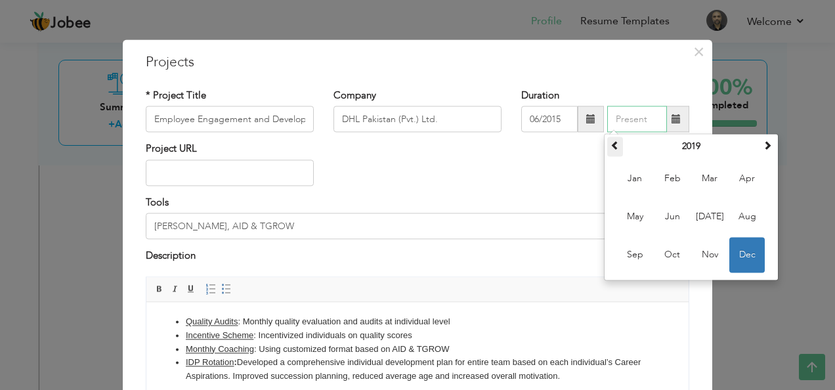
click at [611, 143] on span at bounding box center [615, 145] width 9 height 9
click at [611, 144] on span at bounding box center [615, 145] width 9 height 9
click at [763, 150] on span at bounding box center [767, 145] width 9 height 9
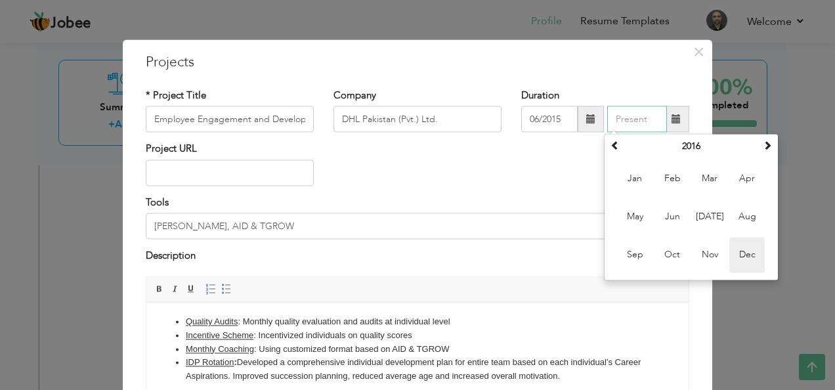
click at [741, 260] on span "Dec" at bounding box center [747, 255] width 35 height 35
type input "12/2016"
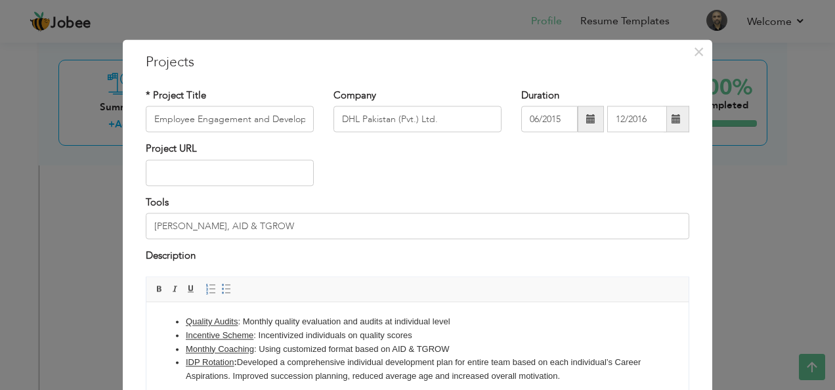
drag, startPoint x: 545, startPoint y: 256, endPoint x: 551, endPoint y: 248, distance: 9.9
click at [546, 255] on div "Description" at bounding box center [418, 258] width 544 height 17
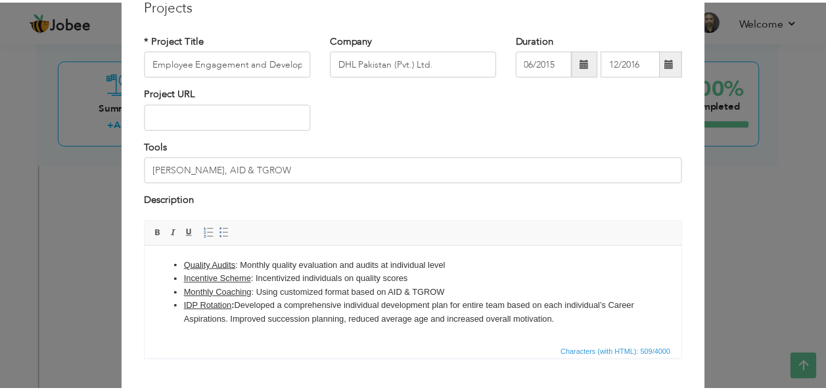
scroll to position [133, 0]
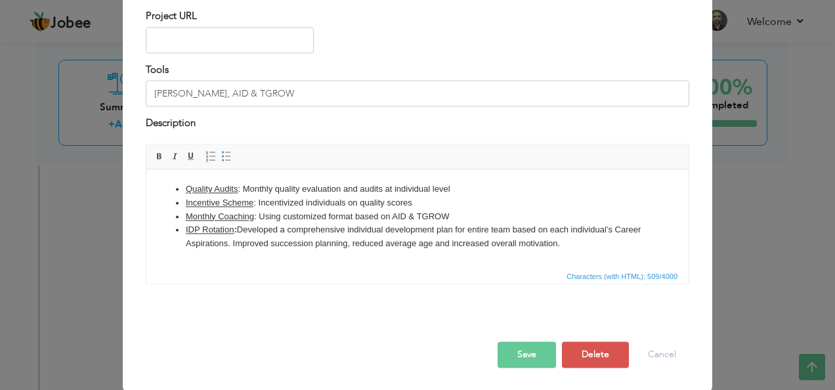
click at [518, 357] on button "Save" at bounding box center [527, 355] width 58 height 26
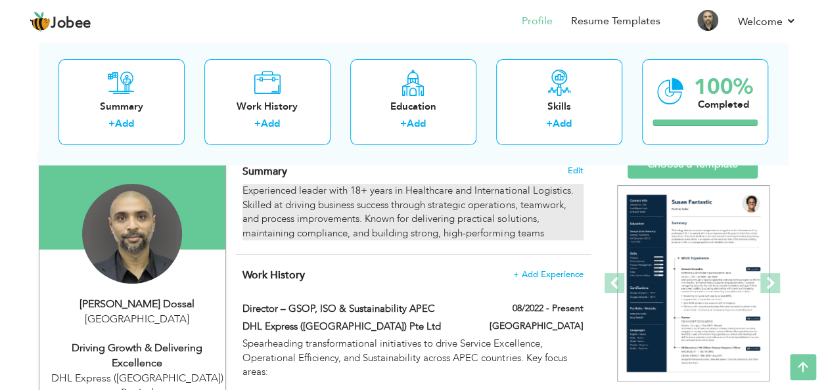
scroll to position [15, 0]
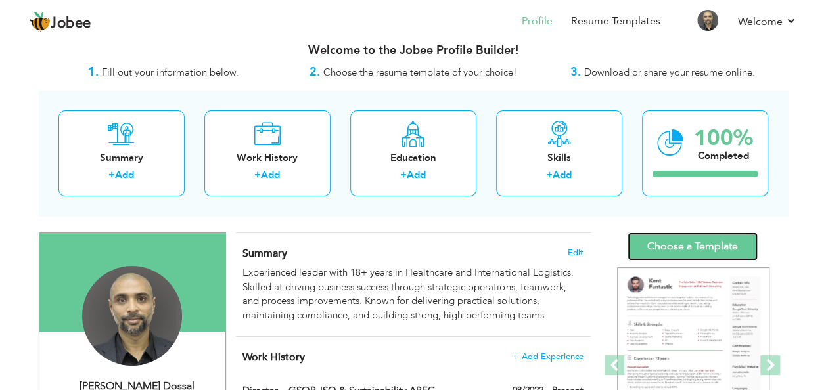
click at [679, 246] on link "Choose a Template" at bounding box center [692, 247] width 130 height 28
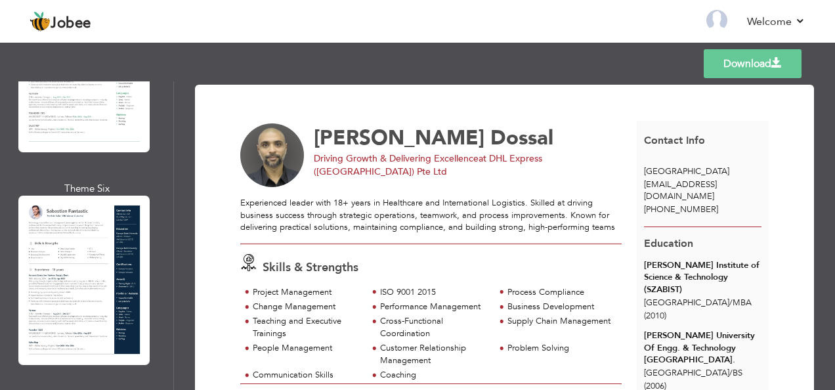
scroll to position [1051, 0]
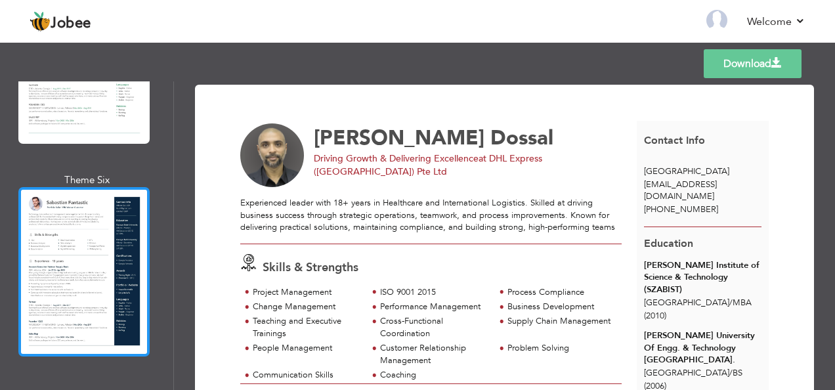
click at [104, 247] on div at bounding box center [83, 271] width 131 height 169
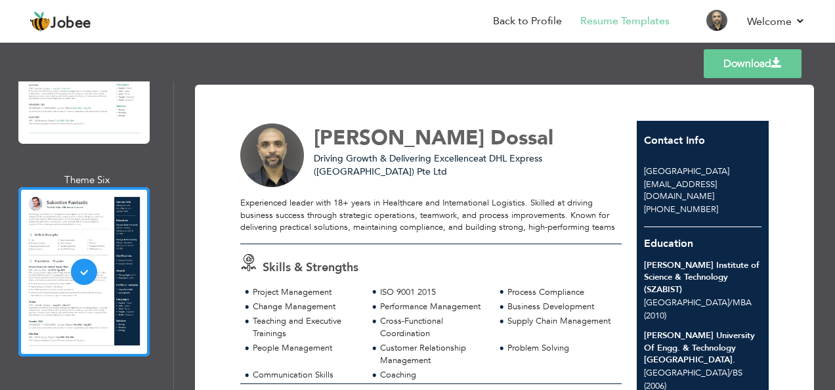
click at [758, 70] on link "Download" at bounding box center [753, 63] width 98 height 29
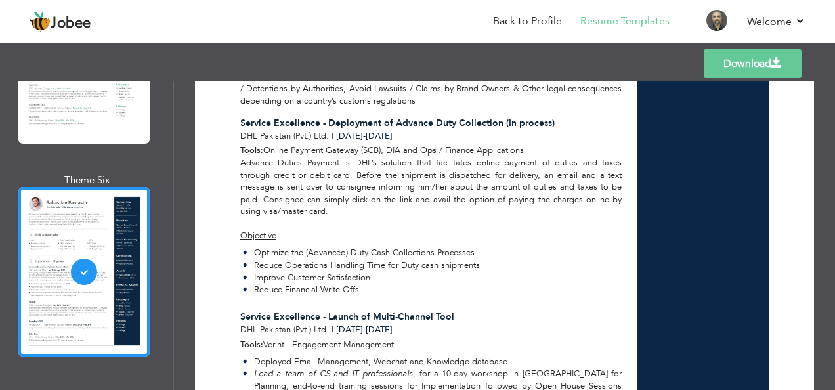
scroll to position [2759, 0]
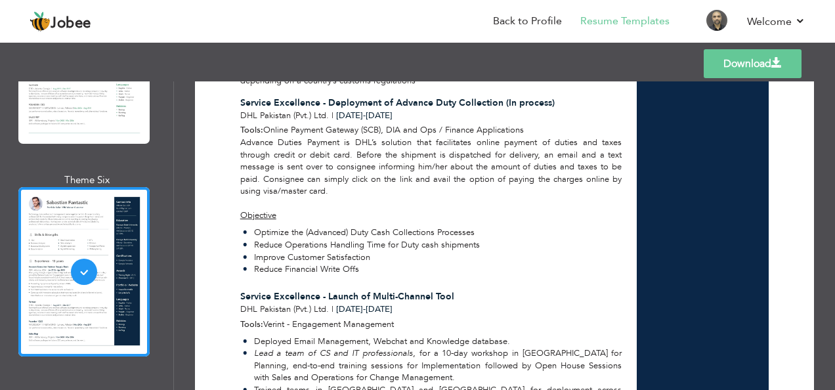
click at [568, 104] on div "Service Excellence - Deployment of Advance Duty Collection (In process)" at bounding box center [431, 103] width 382 height 13
click at [555, 98] on div "Service Excellence - Deployment of Advance Duty Collection (In process)" at bounding box center [431, 103] width 382 height 13
click at [540, 99] on span "Service Excellence - Deployment of Advance Duty Collection (In process)" at bounding box center [397, 103] width 315 height 12
click at [521, 108] on span "Service Excellence - Deployment of Advance Duty Collection (In process)" at bounding box center [397, 103] width 315 height 12
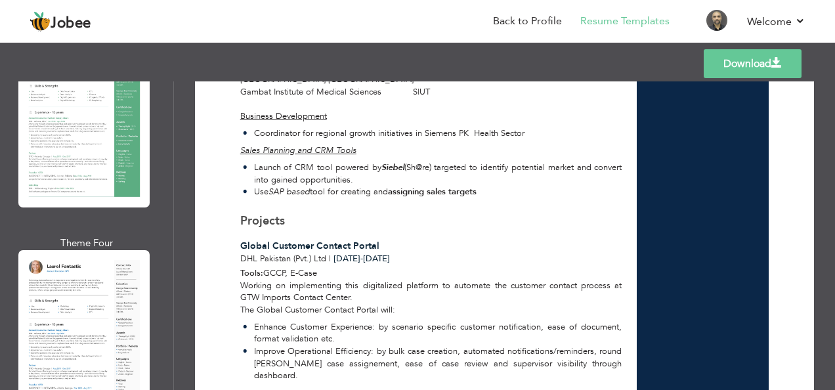
scroll to position [460, 0]
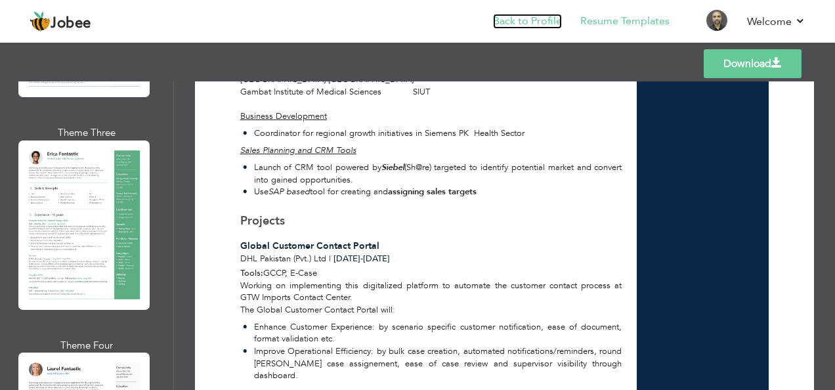
click at [514, 18] on link "Back to Profile" at bounding box center [527, 21] width 69 height 15
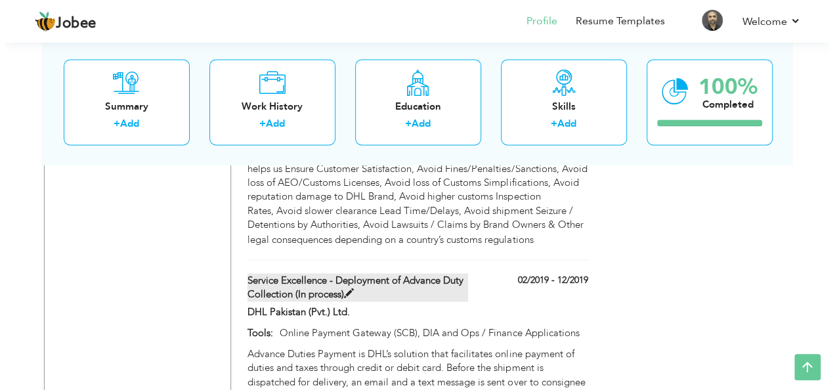
scroll to position [3417, 0]
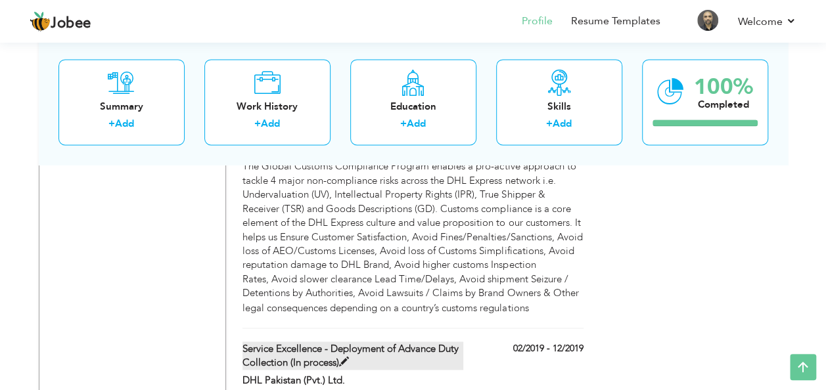
click at [330, 342] on label "Service Excellence - Deployment of Advance Duty Collection (In process)" at bounding box center [352, 356] width 221 height 28
type input "Service Excellence - Deployment of Advance Duty Collection (In process)"
type input "DHL Pakistan (Pvt.) Ltd."
type input "02/2019"
type input "12/2019"
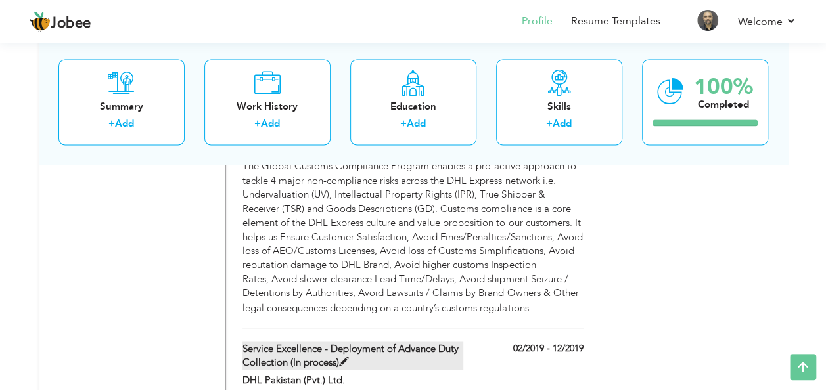
type input "Online Payment Gateway (SCB), DIA and Ops / Finance Applications"
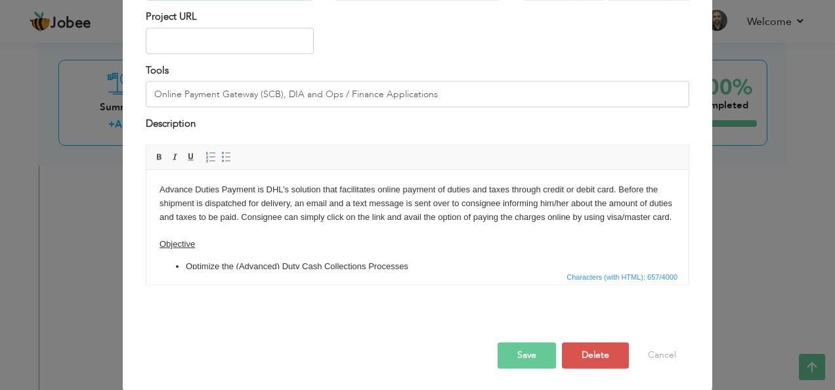
scroll to position [133, 0]
type input "Service Excellence - Deployment of Advance Duty Collection"
click at [512, 351] on button "Save" at bounding box center [527, 355] width 58 height 26
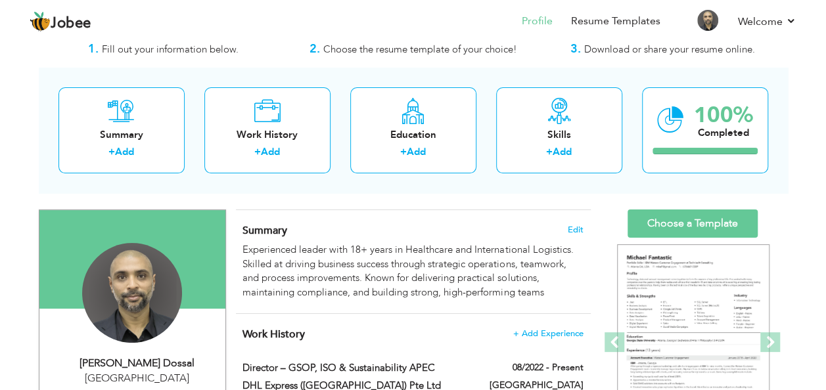
scroll to position [131, 0]
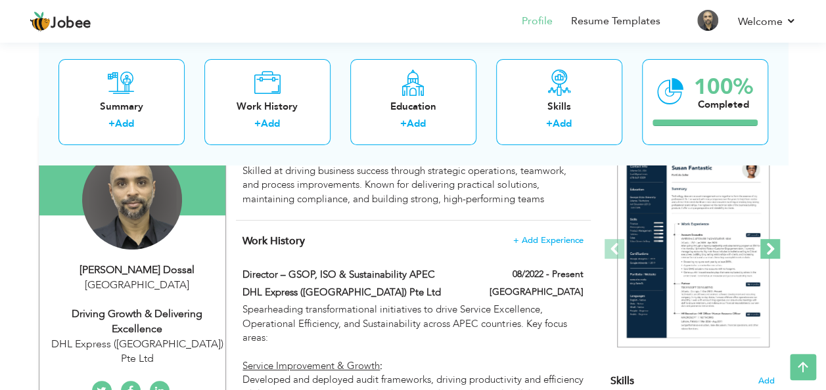
click at [766, 250] on span at bounding box center [770, 249] width 20 height 20
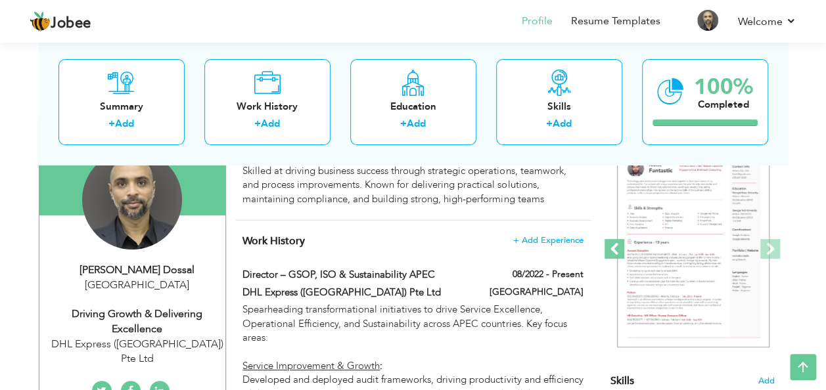
click at [612, 250] on span at bounding box center [614, 249] width 20 height 20
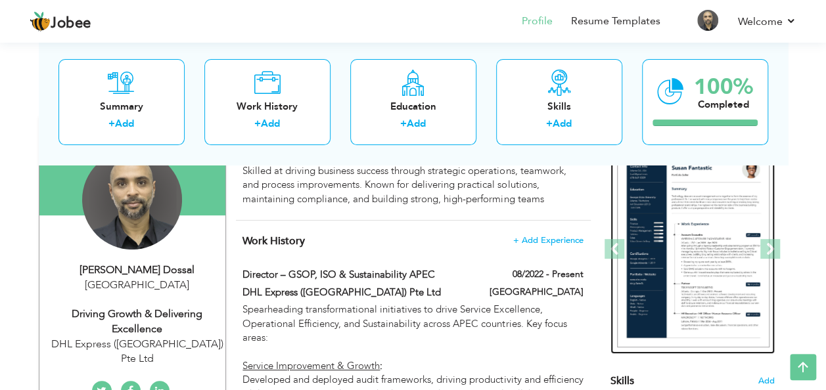
click at [690, 271] on img at bounding box center [693, 249] width 152 height 197
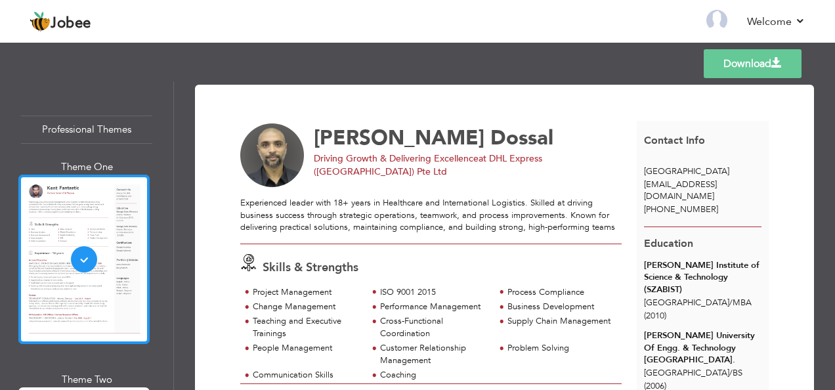
scroll to position [131, 0]
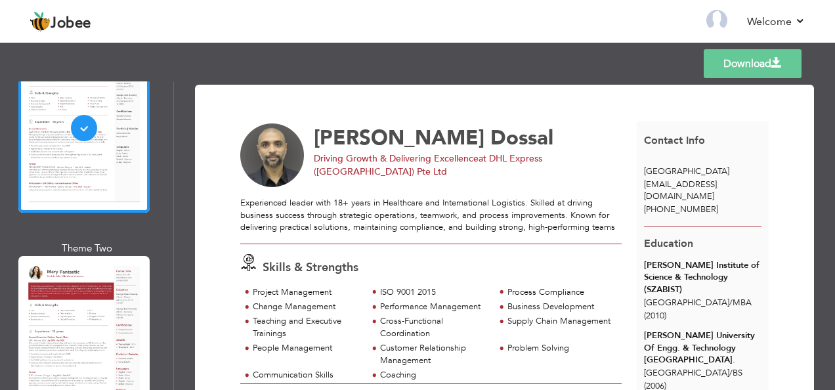
click at [85, 352] on div at bounding box center [83, 340] width 131 height 169
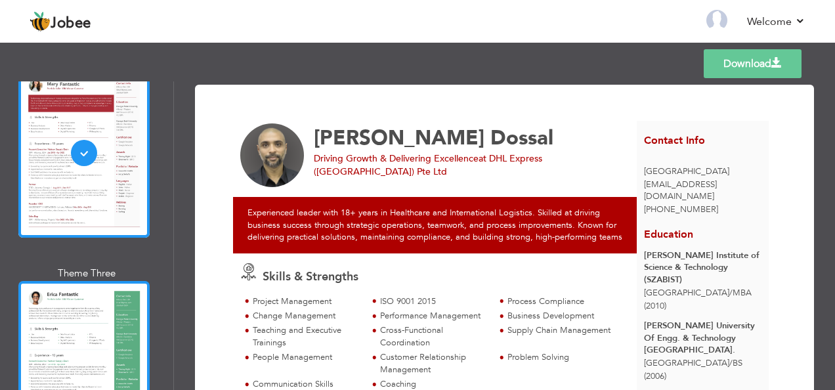
scroll to position [328, 0]
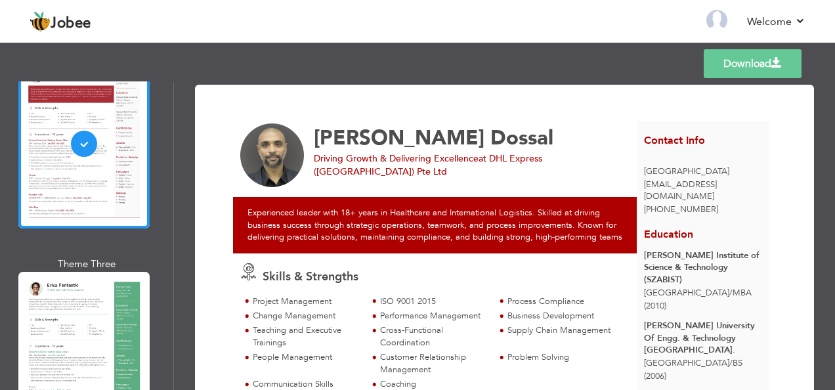
click at [73, 292] on div at bounding box center [83, 356] width 131 height 169
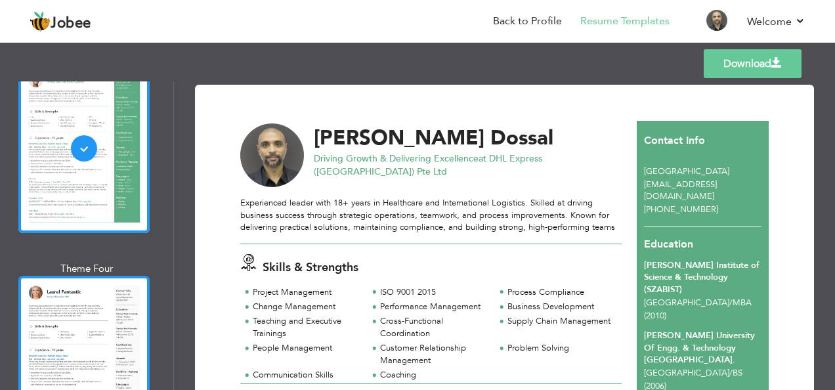
scroll to position [591, 0]
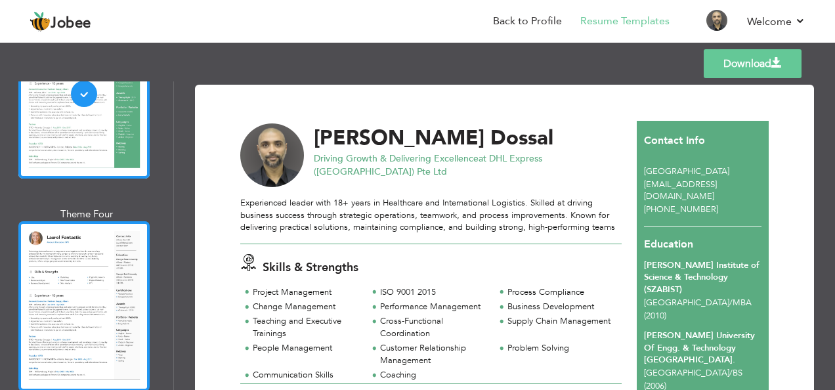
click at [70, 298] on div at bounding box center [83, 305] width 131 height 169
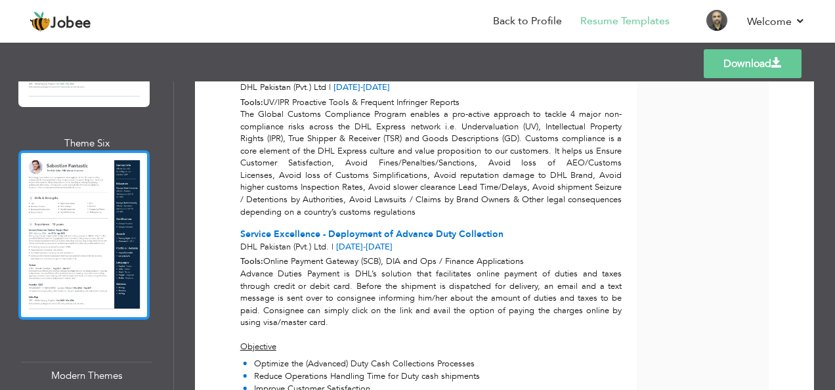
scroll to position [1117, 0]
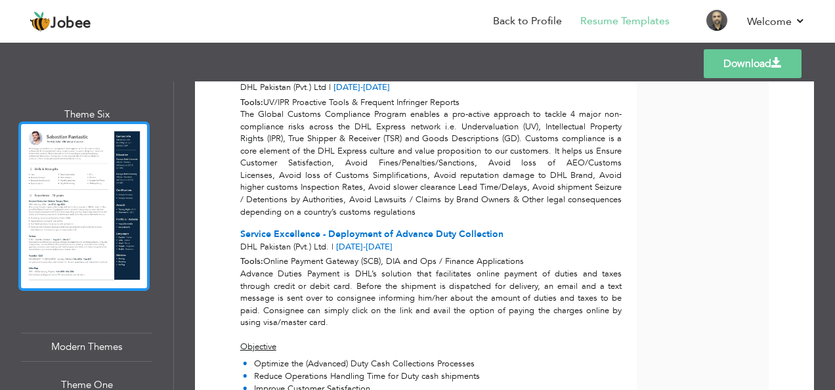
click at [76, 229] on div at bounding box center [83, 206] width 131 height 169
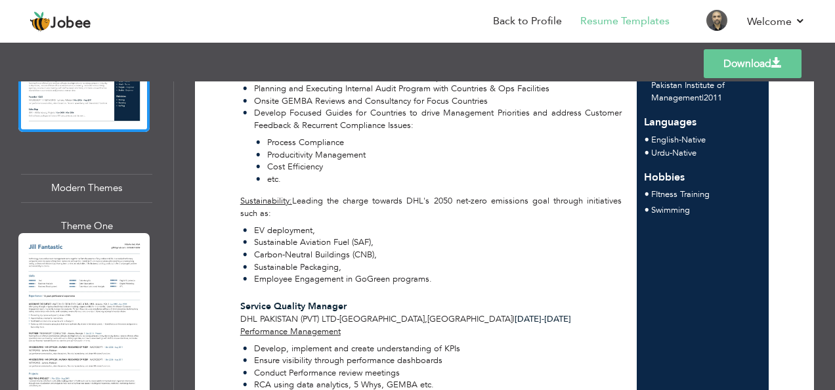
scroll to position [1248, 0]
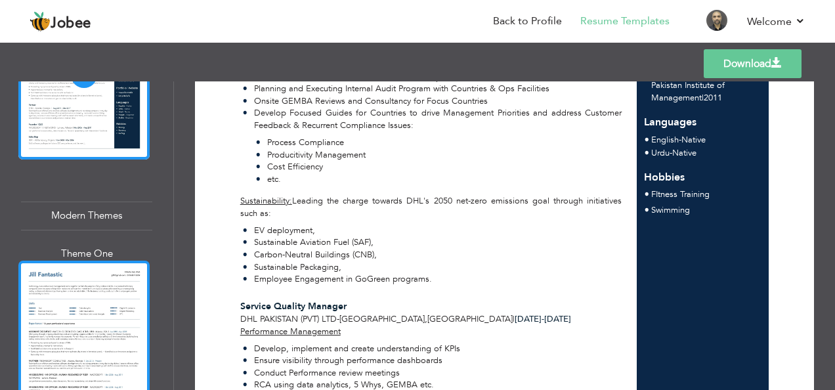
click at [100, 336] on div at bounding box center [83, 345] width 131 height 169
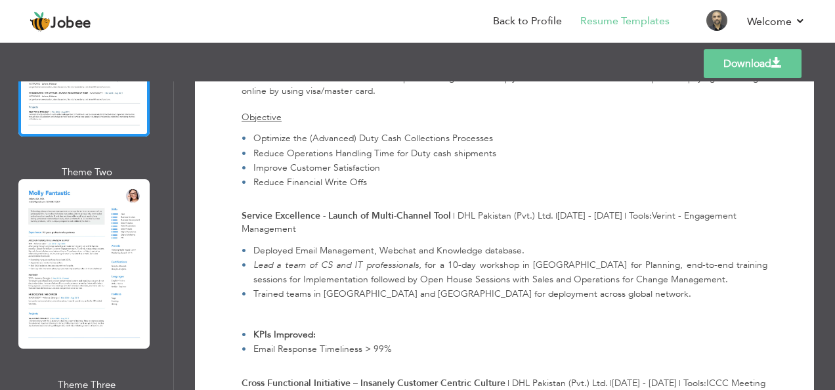
scroll to position [1511, 0]
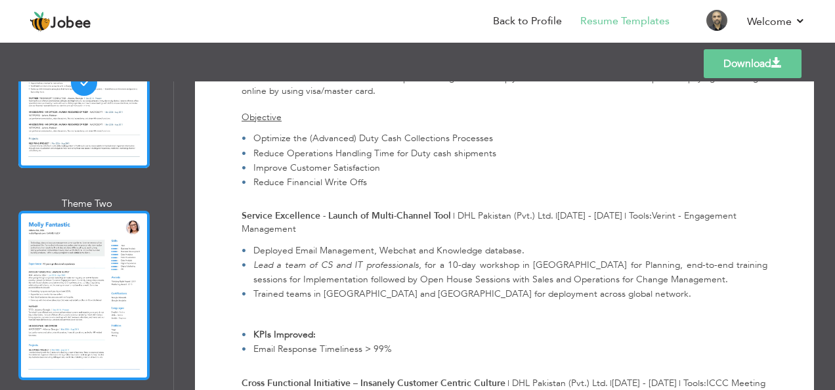
click at [45, 223] on div at bounding box center [83, 295] width 131 height 169
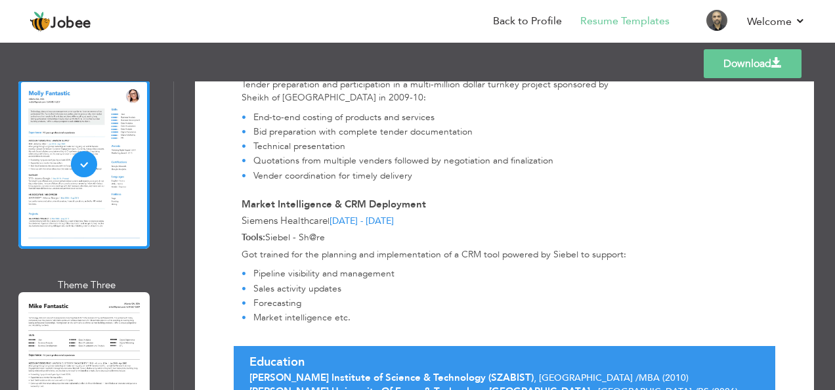
scroll to position [4151, 0]
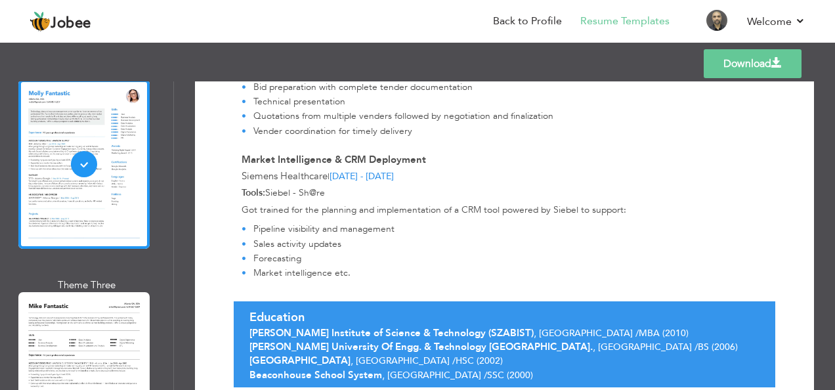
click at [91, 306] on div at bounding box center [83, 376] width 131 height 169
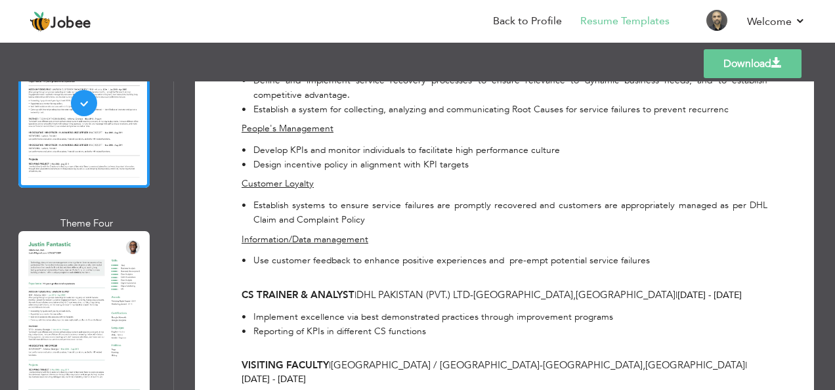
scroll to position [1905, 0]
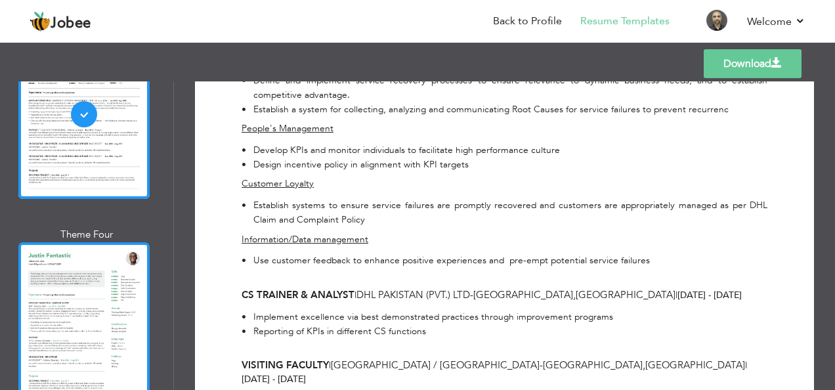
click at [98, 268] on div at bounding box center [83, 326] width 131 height 169
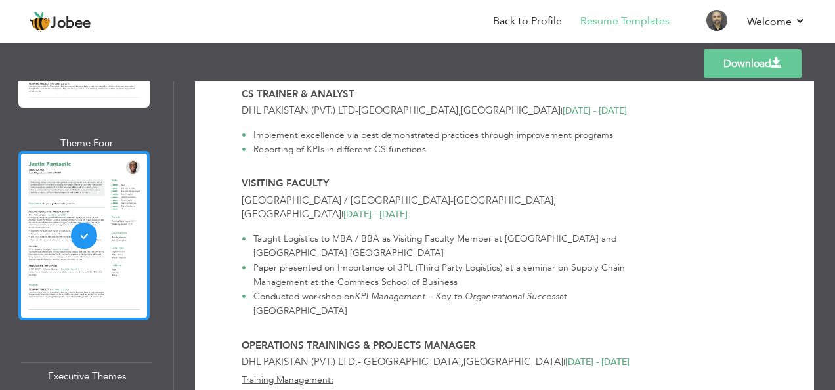
scroll to position [2233, 0]
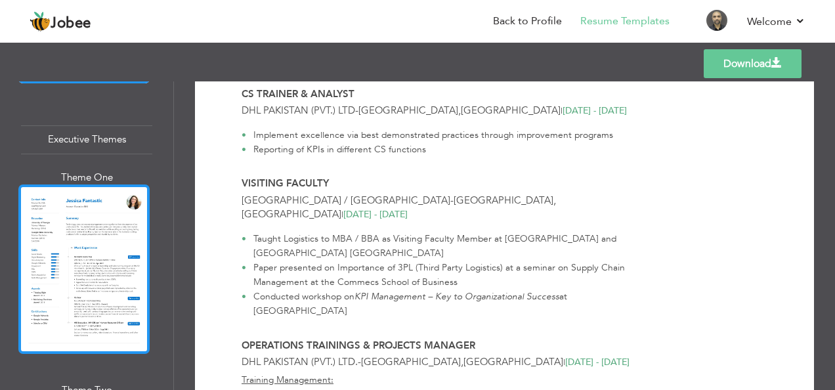
click at [53, 246] on div at bounding box center [83, 269] width 131 height 169
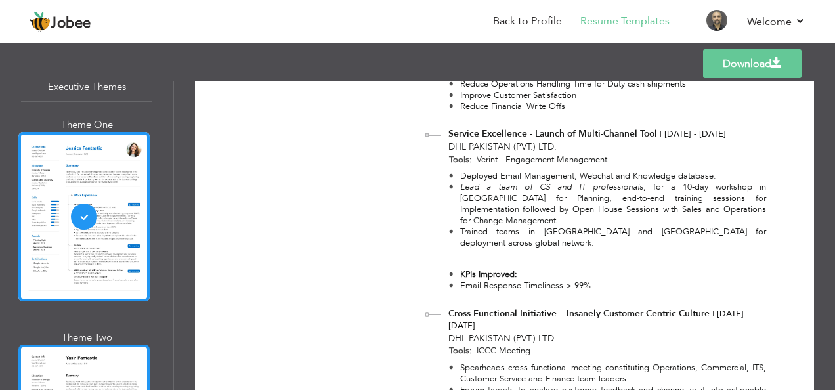
scroll to position [2365, 0]
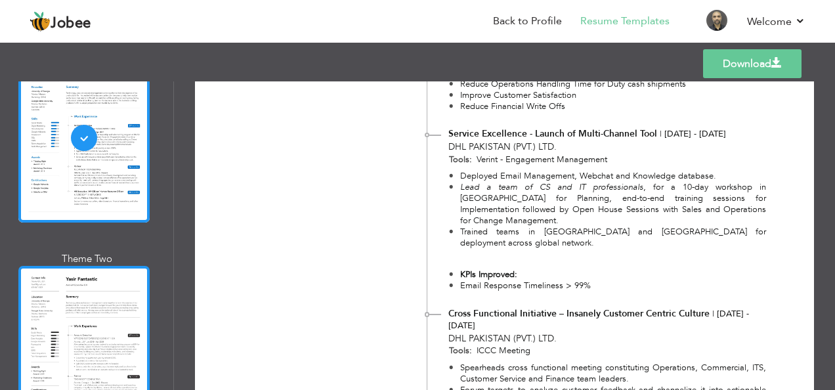
click at [59, 266] on div at bounding box center [83, 350] width 131 height 169
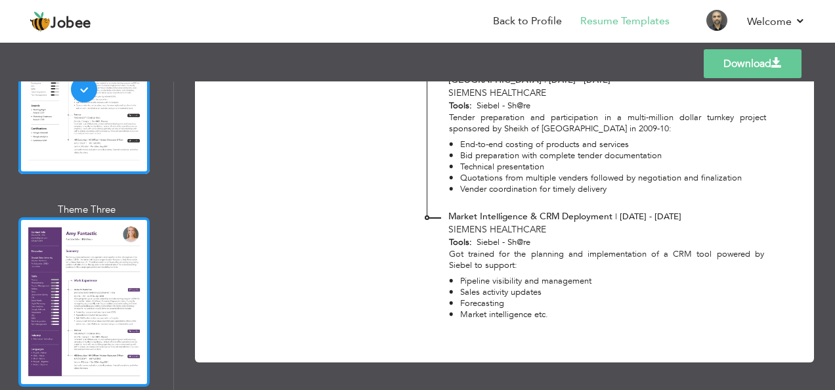
scroll to position [2627, 0]
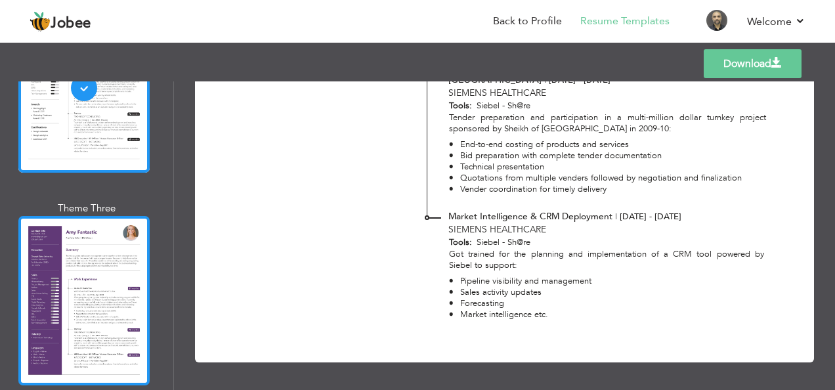
click at [52, 261] on div at bounding box center [83, 300] width 131 height 169
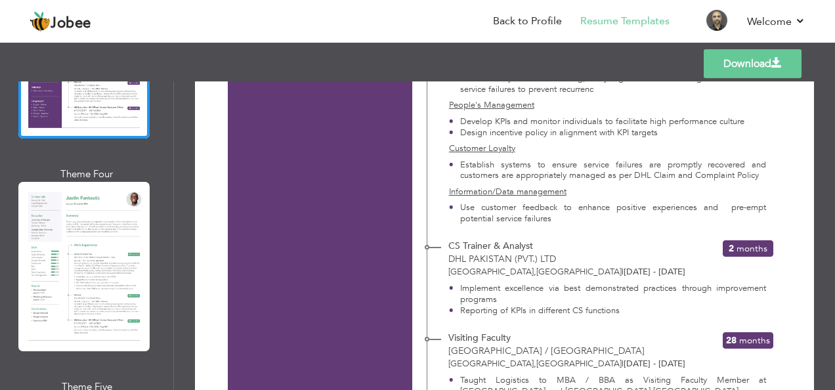
scroll to position [2824, 0]
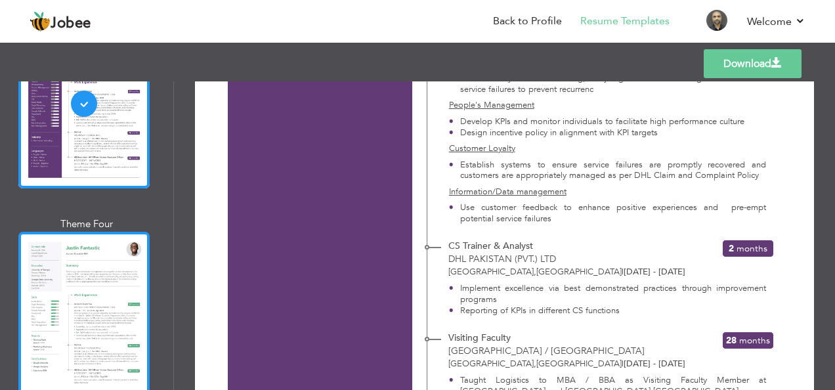
click at [78, 273] on div at bounding box center [83, 316] width 131 height 169
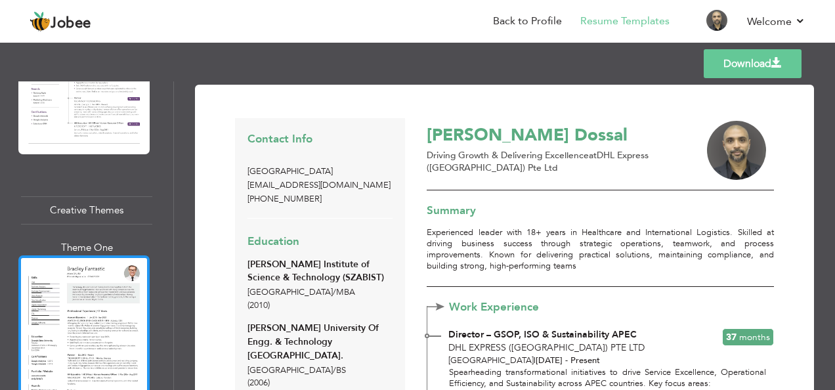
scroll to position [3219, 0]
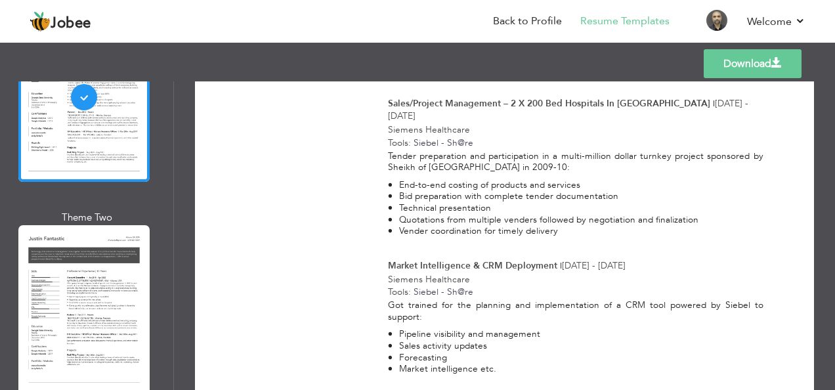
scroll to position [3547, 0]
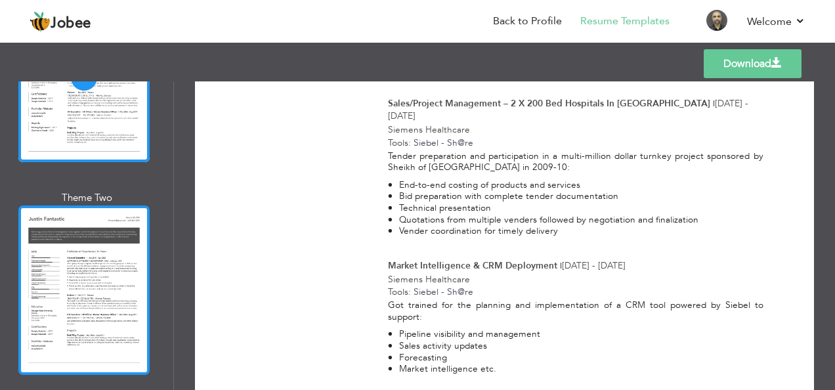
click at [79, 206] on div at bounding box center [83, 290] width 131 height 169
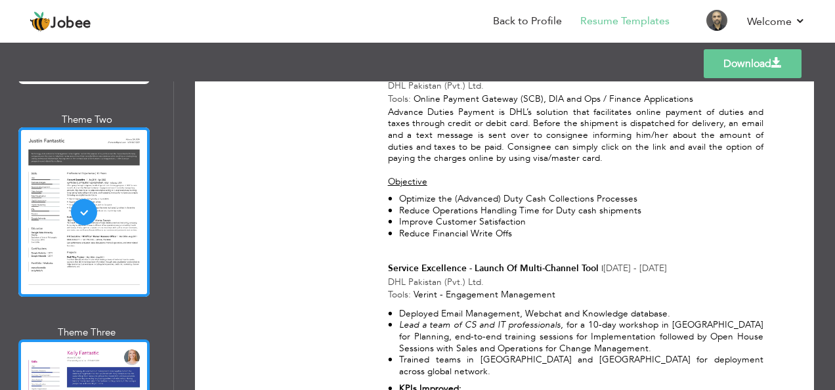
scroll to position [3678, 0]
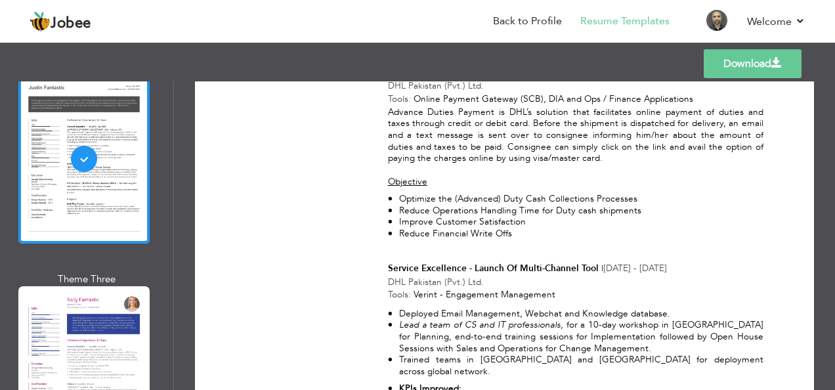
click at [78, 286] on div at bounding box center [83, 370] width 131 height 169
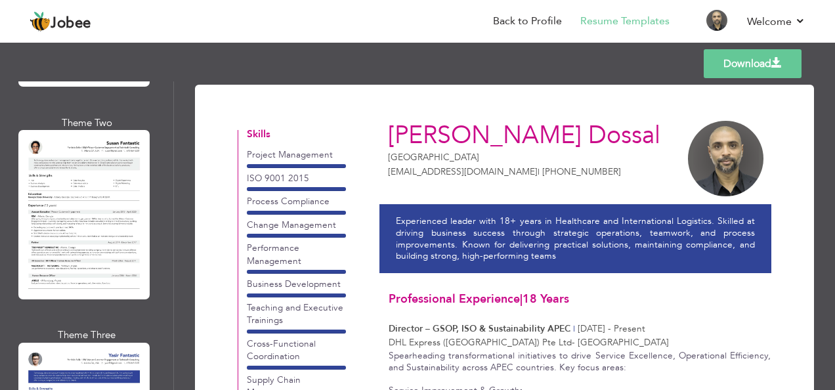
scroll to position [5189, 0]
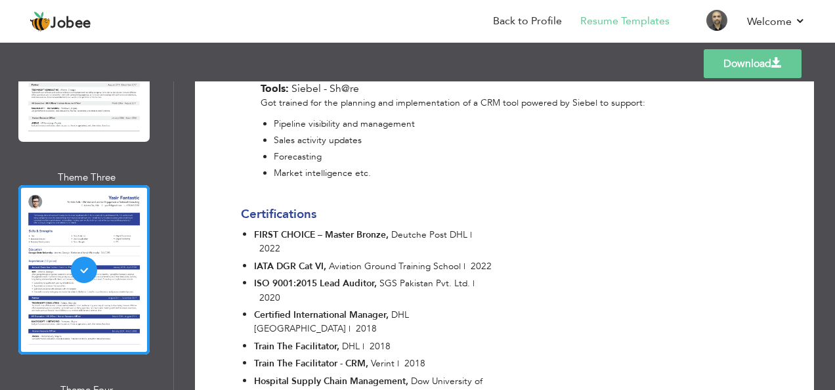
scroll to position [5393, 0]
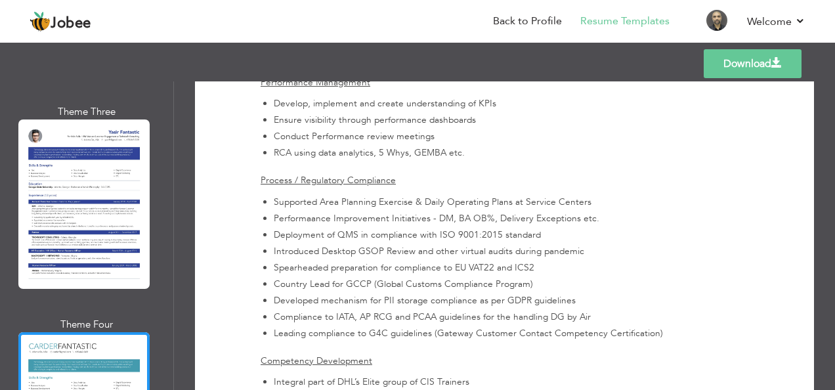
scroll to position [1511, 0]
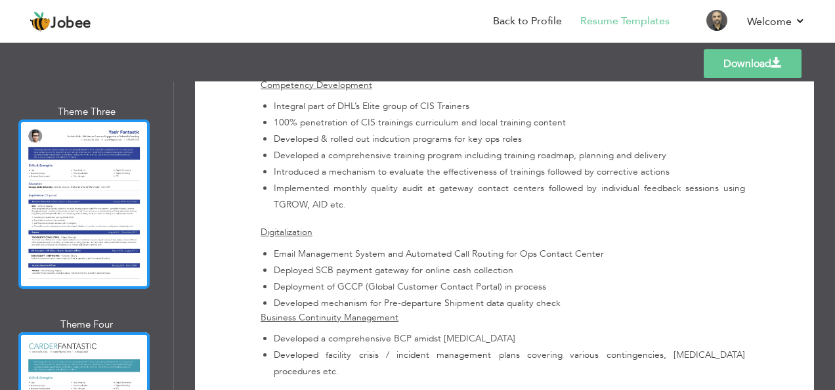
click at [66, 125] on div at bounding box center [83, 204] width 131 height 169
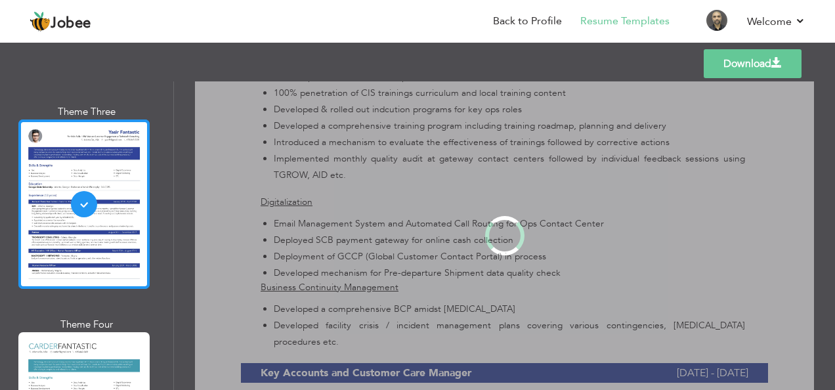
scroll to position [0, 0]
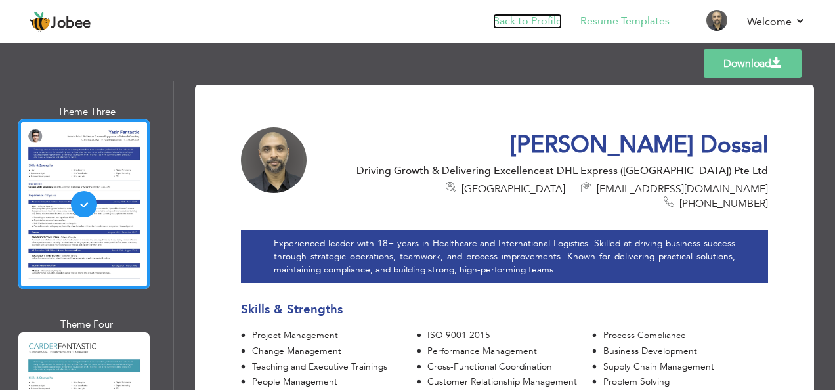
click at [522, 16] on link "Back to Profile" at bounding box center [527, 21] width 69 height 15
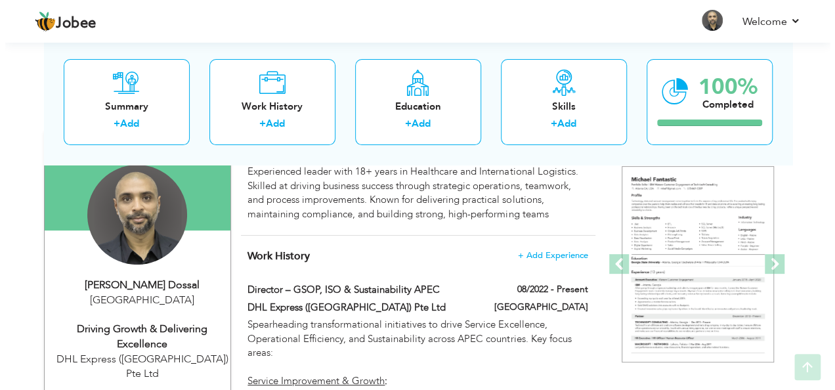
scroll to position [131, 0]
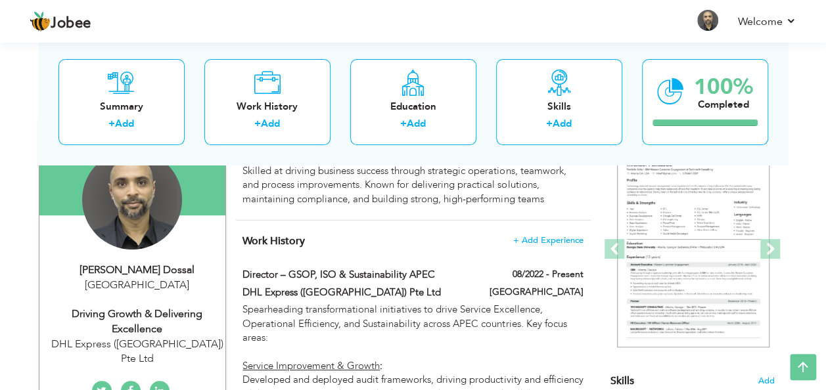
click at [106, 344] on div "DHL Express ([GEOGRAPHIC_DATA]) Pte Ltd" at bounding box center [137, 352] width 176 height 30
type input "[PERSON_NAME]"
type input "Dossal"
type input "+6586175746"
select select "number:196"
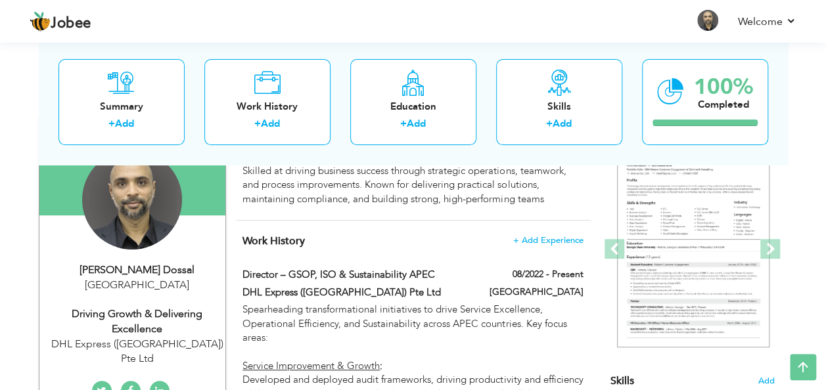
select select "number:20"
type input "DHL Express ([GEOGRAPHIC_DATA]) Pte Ltd"
type input "Driving Growth & Delivering Excellence"
type input "https://www.linkedin.com/in/m-taha-dossal-58286223/"
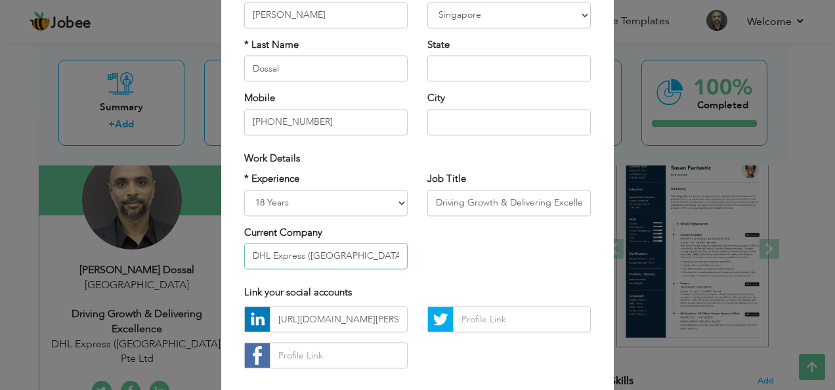
click at [299, 255] on input "DHL Express ([GEOGRAPHIC_DATA]) Pte Ltd" at bounding box center [326, 256] width 164 height 26
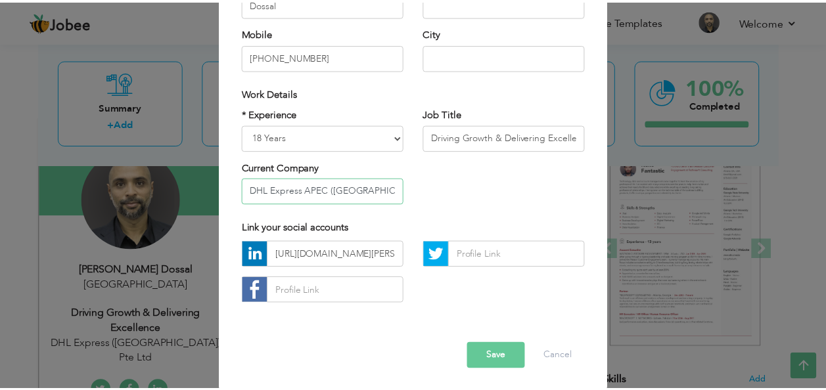
scroll to position [199, 0]
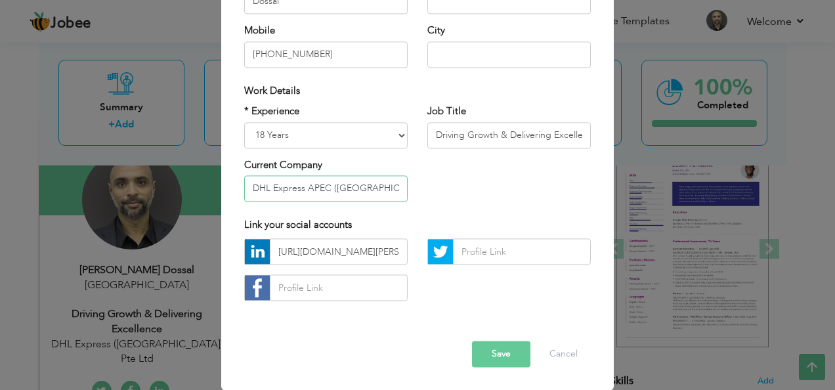
type input "DHL Express APEC ([GEOGRAPHIC_DATA]) Pte Ltd"
click at [493, 349] on button "Save" at bounding box center [501, 355] width 58 height 26
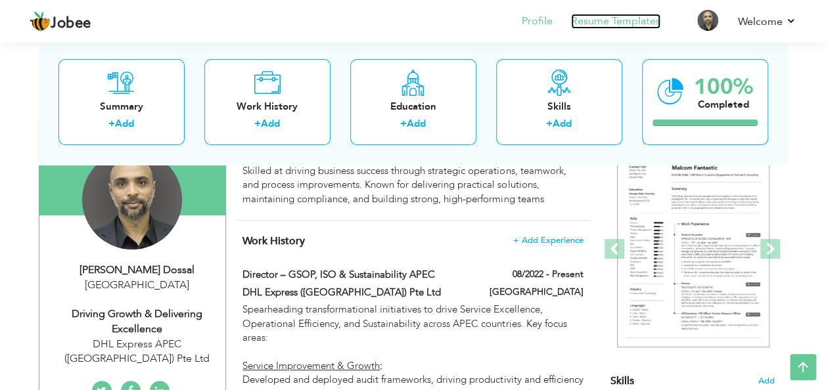
click at [592, 28] on link "Resume Templates" at bounding box center [615, 21] width 89 height 15
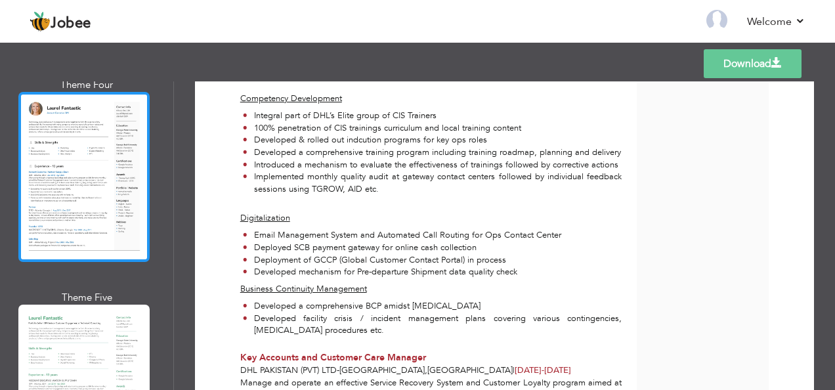
scroll to position [723, 0]
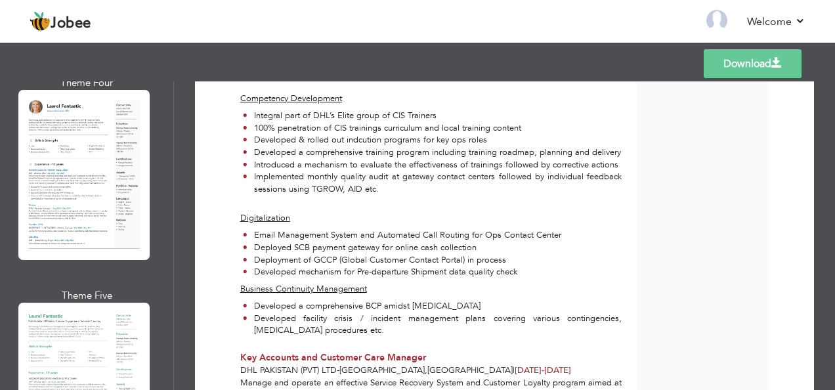
click at [96, 184] on div at bounding box center [83, 174] width 131 height 169
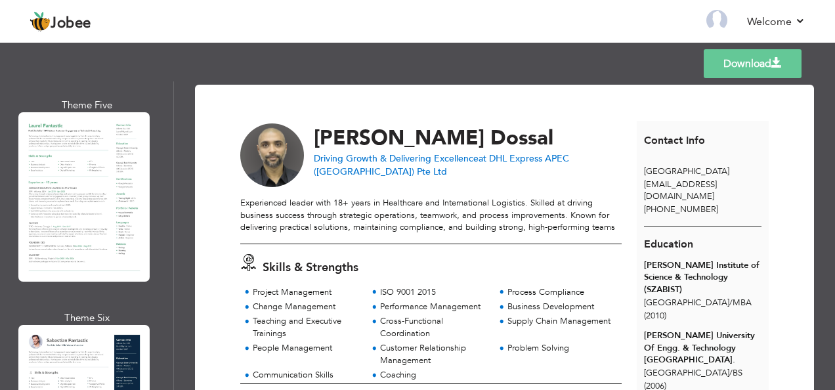
scroll to position [985, 0]
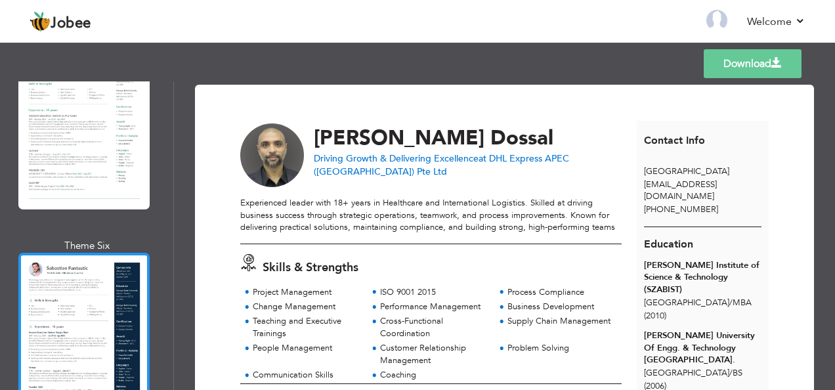
click at [84, 292] on div at bounding box center [83, 337] width 131 height 169
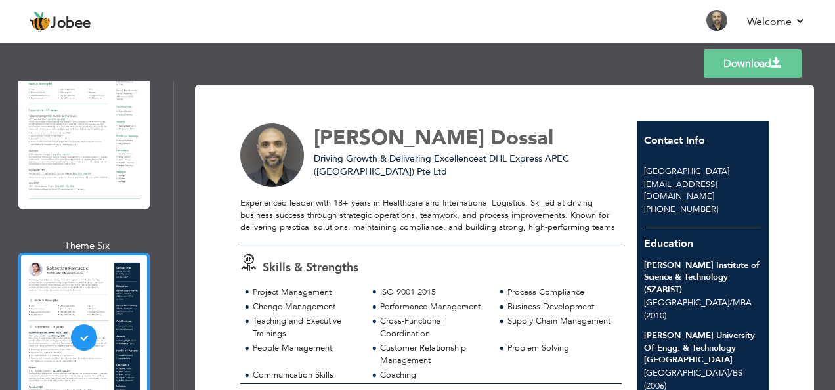
click at [751, 67] on link "Download" at bounding box center [753, 63] width 98 height 29
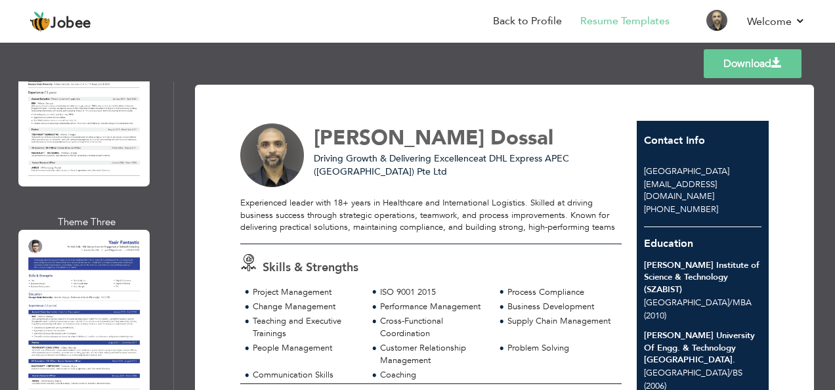
scroll to position [5261, 0]
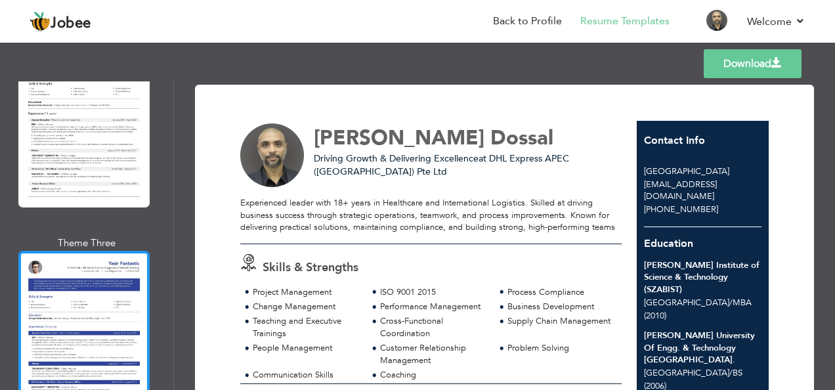
click at [99, 257] on div at bounding box center [83, 335] width 131 height 169
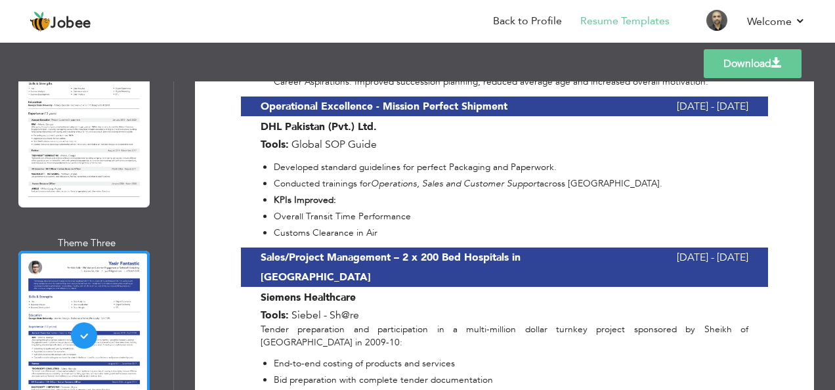
scroll to position [3845, 0]
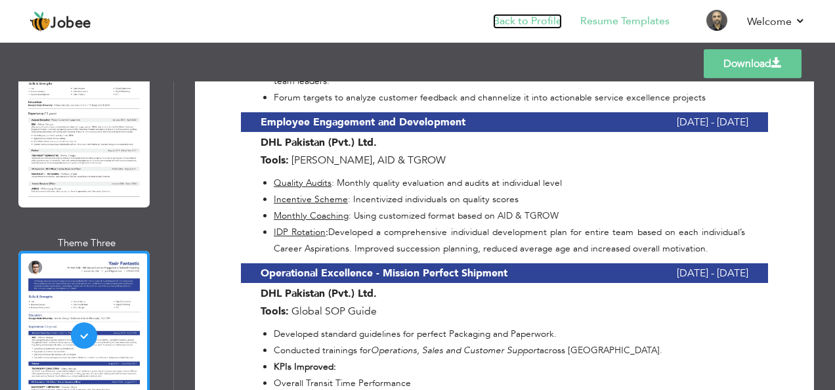
click at [546, 17] on link "Back to Profile" at bounding box center [527, 21] width 69 height 15
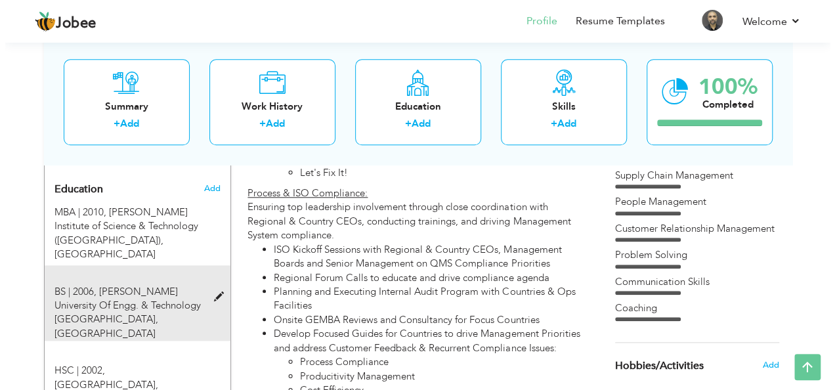
scroll to position [591, 0]
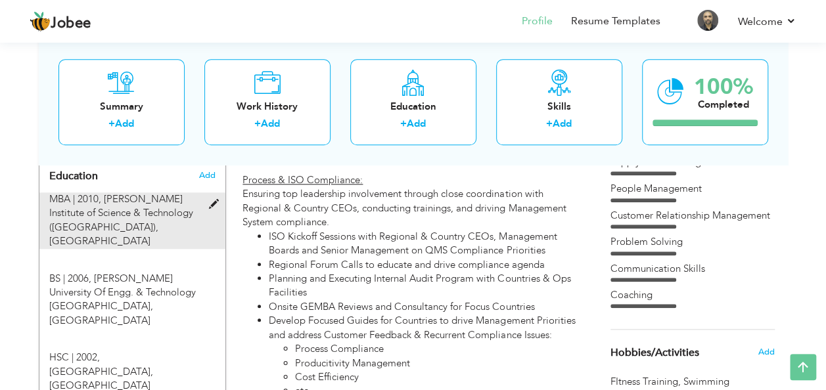
click at [187, 206] on div "MBA | 2010, [PERSON_NAME] Institute of Science & Technology ([GEOGRAPHIC_DATA])…" at bounding box center [124, 220] width 170 height 56
type input "MBA"
type input "2010"
type input "[PERSON_NAME] Institute of Science & Technology (SZABIST)"
radio input "true"
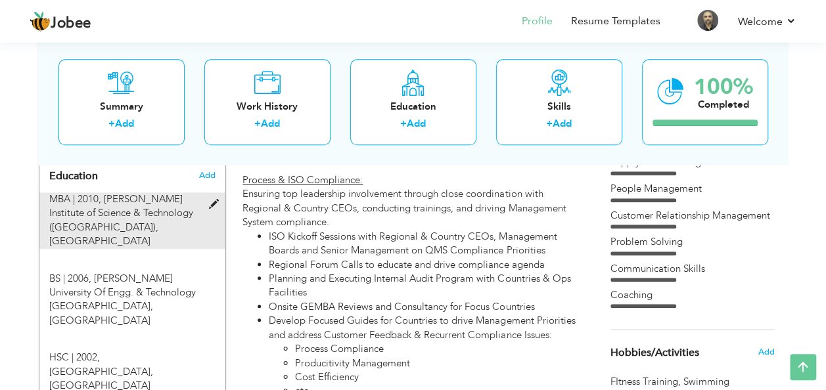
type input "[GEOGRAPHIC_DATA]"
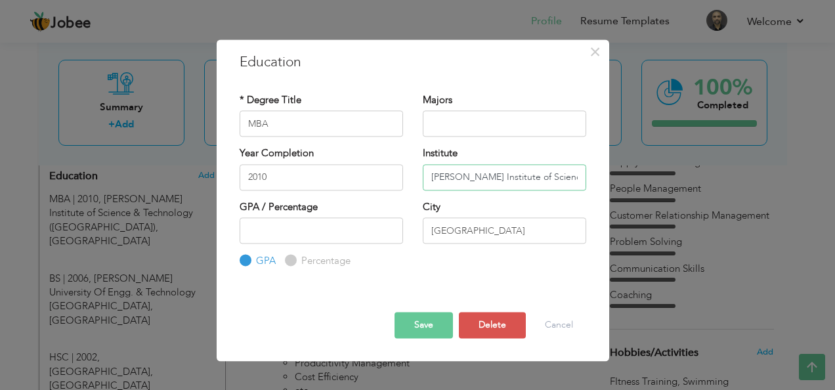
scroll to position [0, 145]
drag, startPoint x: 428, startPoint y: 176, endPoint x: 541, endPoint y: 177, distance: 113.0
click at [541, 177] on input "Shaheed Zulfikar Ali Bhutto Institute of Science & Technology (SZABIST)" at bounding box center [505, 177] width 164 height 26
click at [529, 179] on input "SZABIST)" at bounding box center [505, 177] width 164 height 26
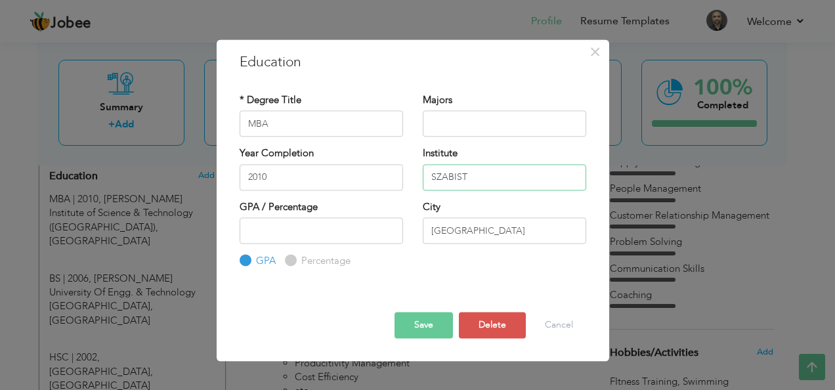
type input "SZABIST"
click at [420, 320] on button "Save" at bounding box center [424, 325] width 58 height 26
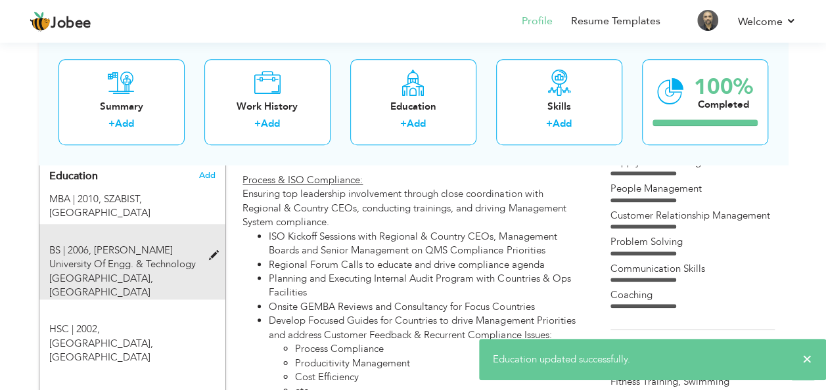
click at [99, 244] on span "Sir Syed University Of Engg. & Technology Karachi., Karachi" at bounding box center [122, 271] width 146 height 55
type input "BS"
type input "2006"
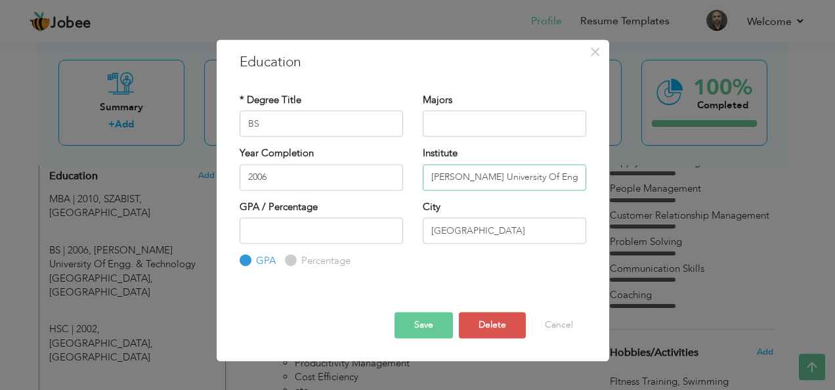
scroll to position [0, 60]
drag, startPoint x: 432, startPoint y: 177, endPoint x: 575, endPoint y: 183, distance: 142.6
click at [575, 183] on input "Sir Syed University Of Engg. & Technology Karachi." at bounding box center [505, 177] width 164 height 26
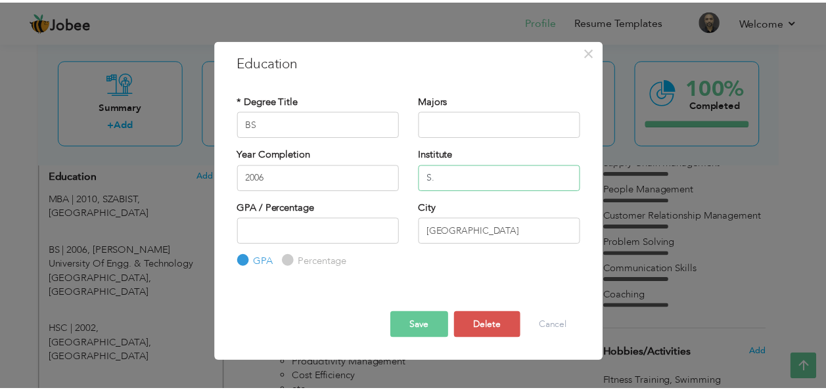
scroll to position [0, 0]
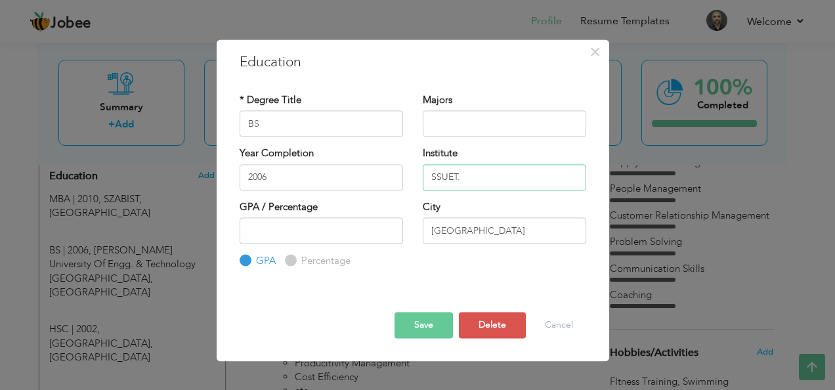
type input "SSUET."
click at [458, 122] on input "text" at bounding box center [505, 124] width 164 height 26
type input "Biomedical Engineering"
click at [424, 326] on button "Save" at bounding box center [424, 325] width 58 height 26
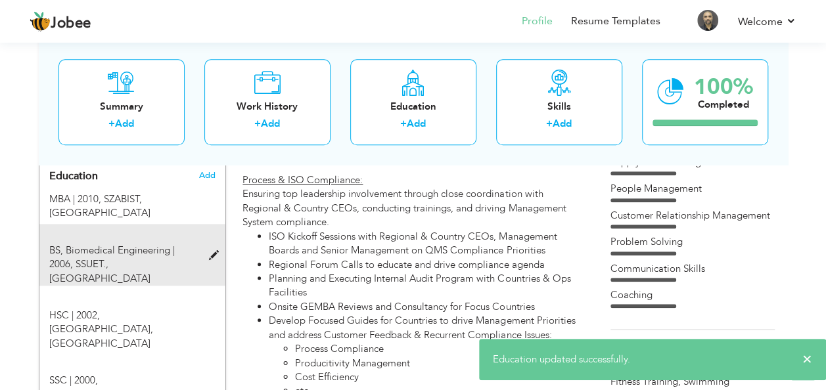
click at [97, 257] on span "SSUET., Karachi" at bounding box center [99, 270] width 101 height 27
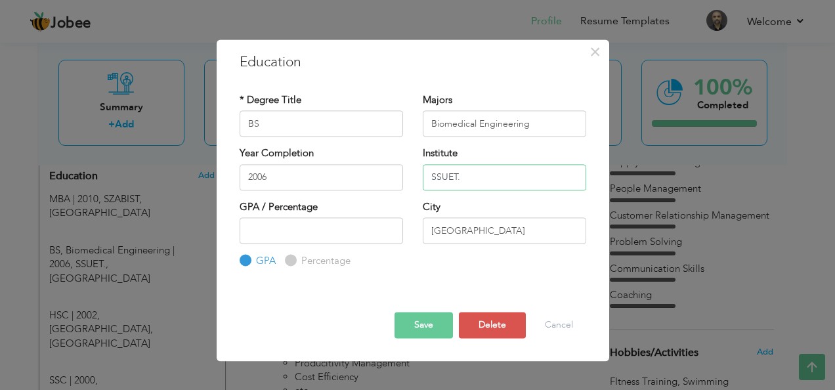
click at [468, 185] on input "SSUET." at bounding box center [505, 177] width 164 height 26
type input "SSUET"
click at [421, 323] on button "Save" at bounding box center [424, 325] width 58 height 26
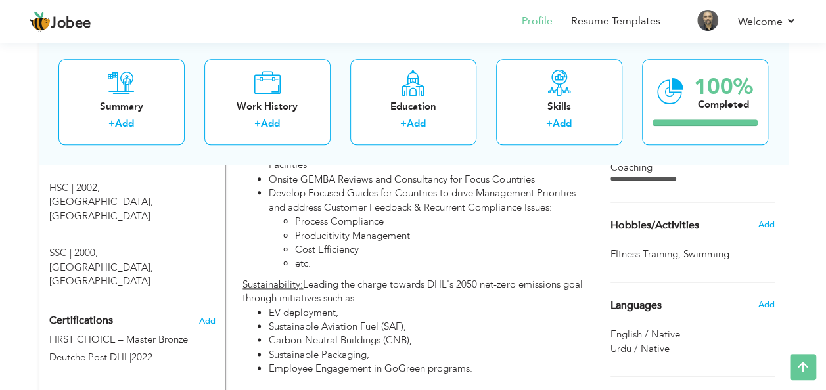
scroll to position [723, 0]
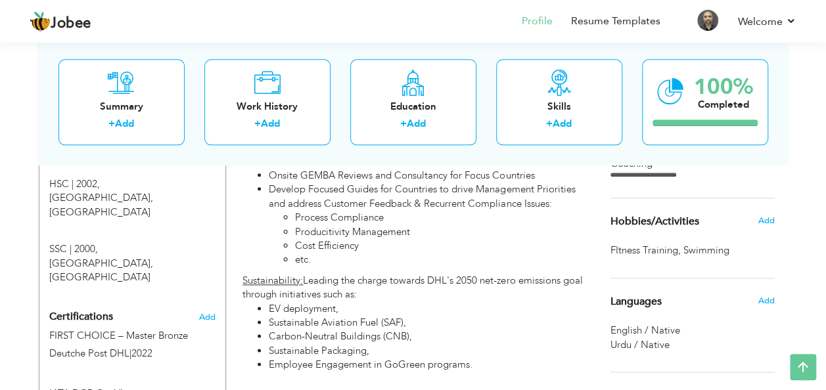
click at [713, 255] on span "Swimming ," at bounding box center [707, 251] width 49 height 14
click at [765, 220] on span "Add" at bounding box center [765, 221] width 17 height 12
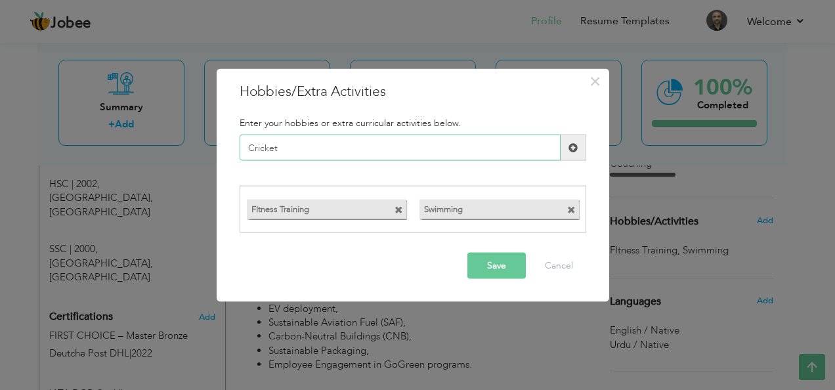
type input "Cricket"
click at [575, 148] on span at bounding box center [573, 147] width 9 height 9
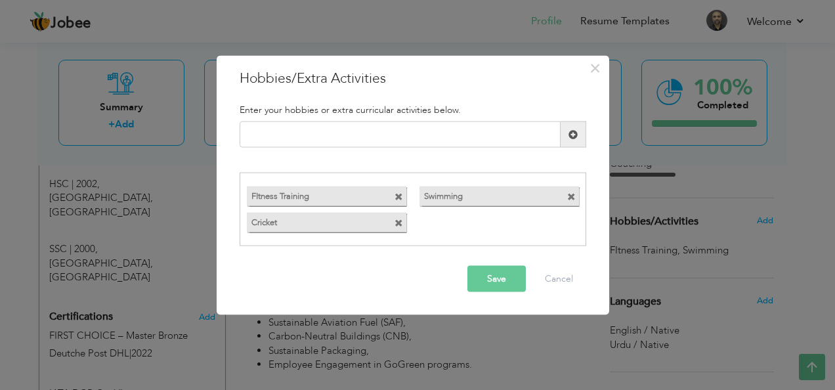
click at [483, 280] on button "Save" at bounding box center [497, 278] width 58 height 26
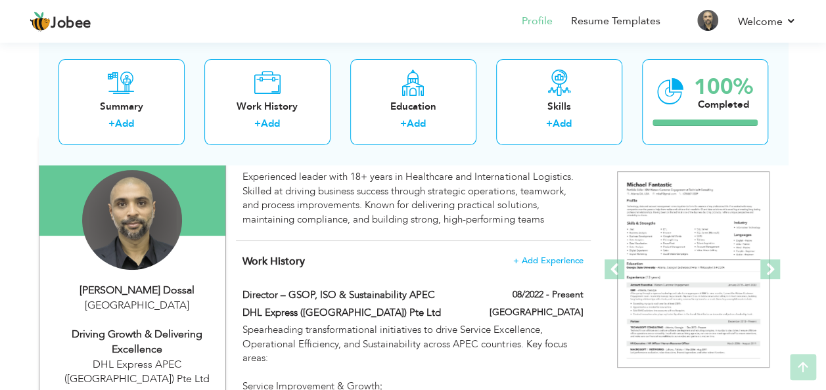
scroll to position [131, 0]
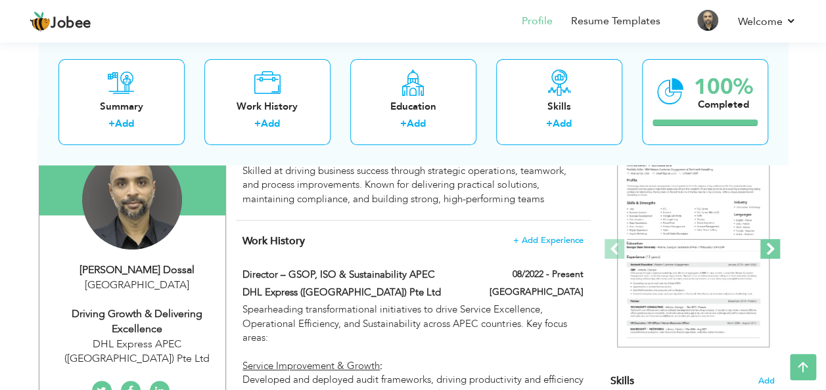
click at [768, 250] on span at bounding box center [770, 249] width 20 height 20
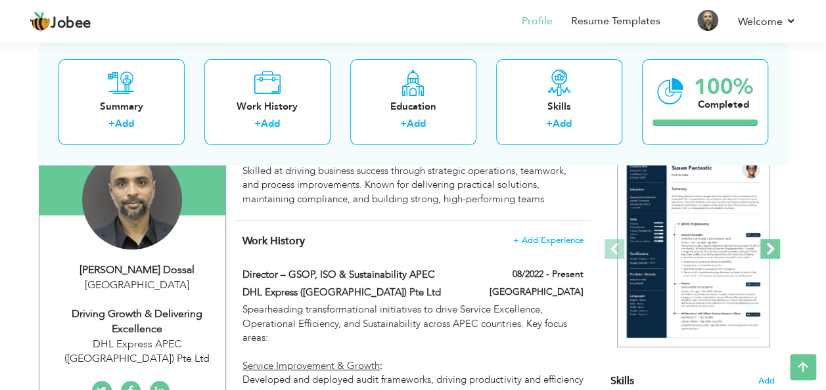
click at [768, 250] on span at bounding box center [770, 249] width 20 height 20
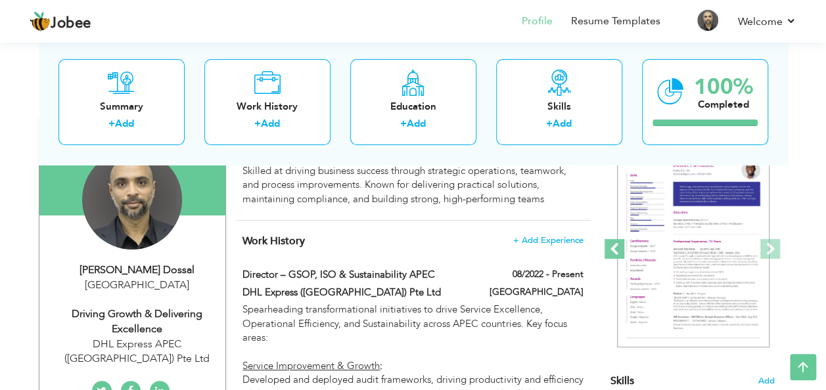
click at [615, 246] on span at bounding box center [614, 249] width 20 height 20
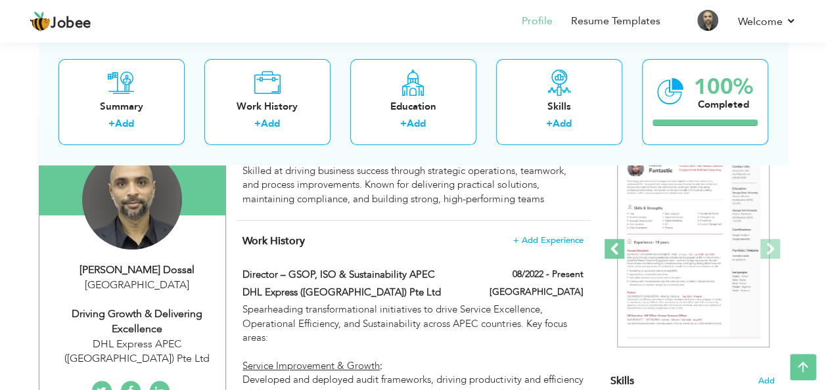
click at [615, 245] on span at bounding box center [614, 249] width 20 height 20
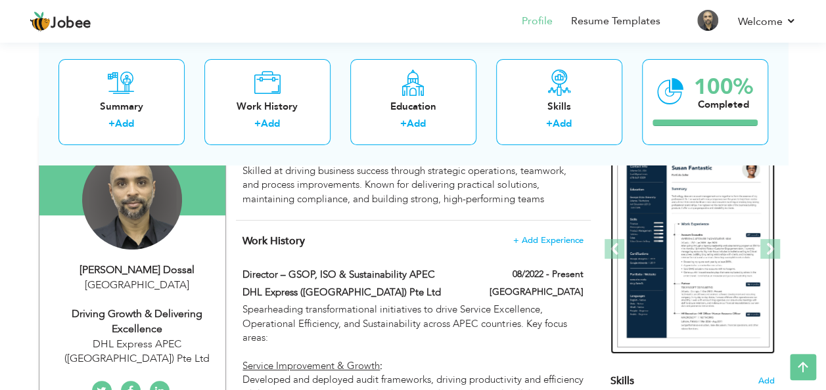
click at [665, 243] on img at bounding box center [693, 249] width 152 height 197
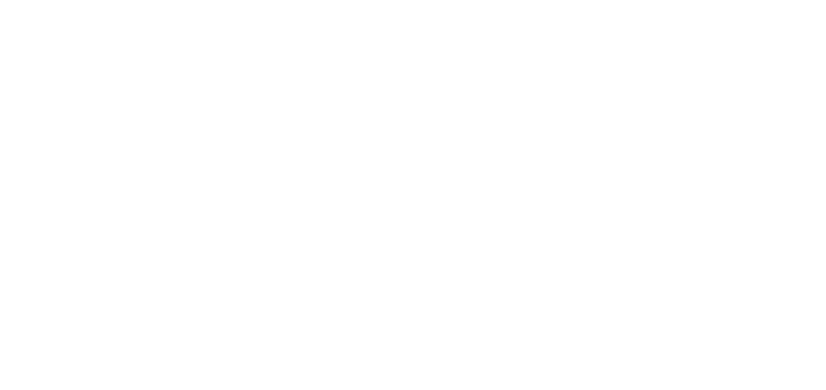
scroll to position [281, 0]
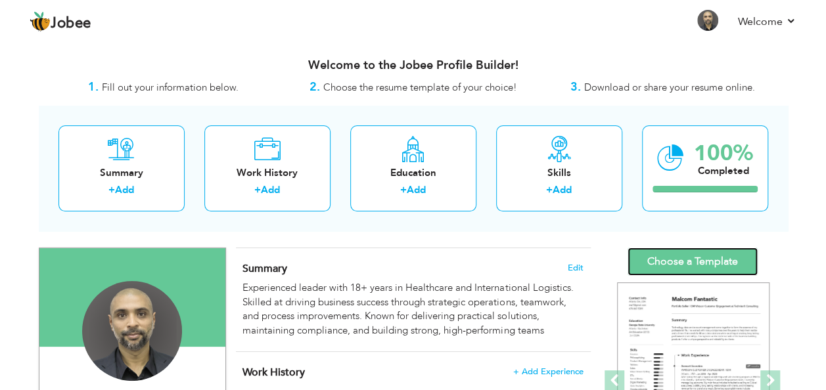
click at [690, 265] on link "Choose a Template" at bounding box center [692, 262] width 130 height 28
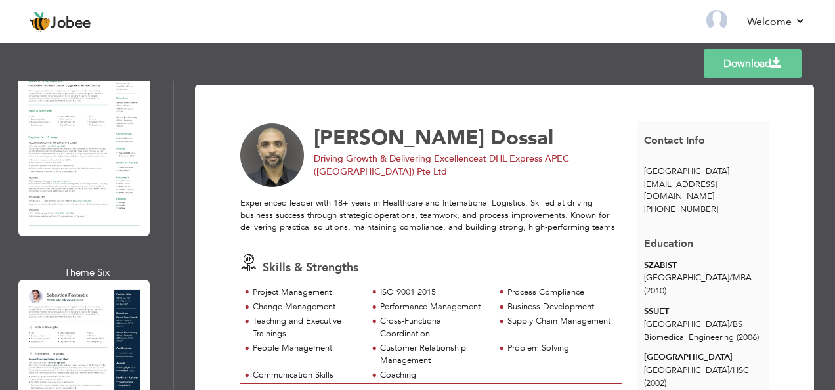
scroll to position [1051, 0]
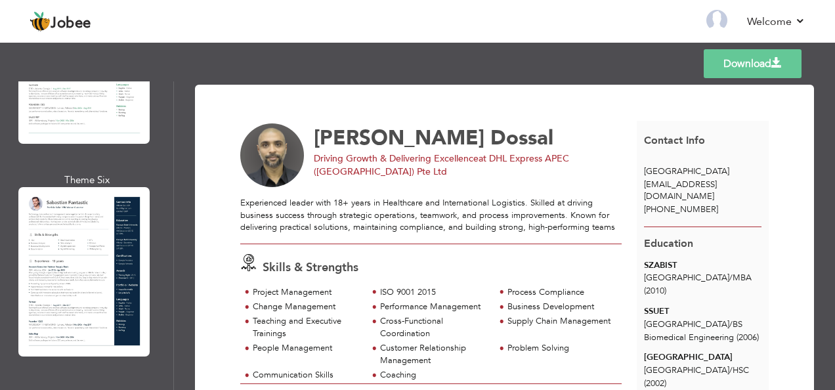
click at [71, 242] on div at bounding box center [83, 271] width 131 height 169
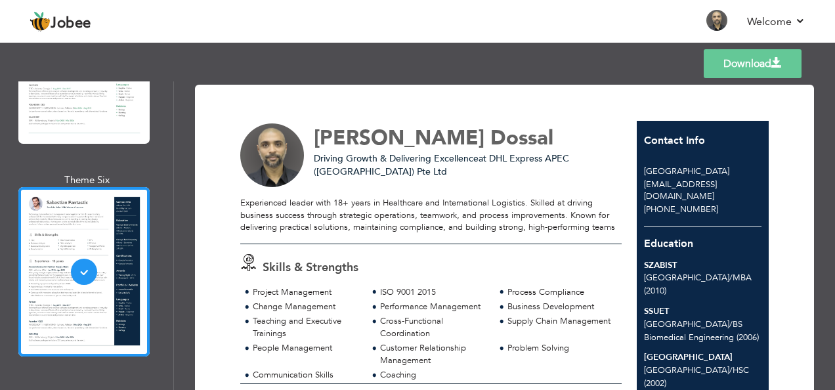
click at [747, 68] on link "Download" at bounding box center [753, 63] width 98 height 29
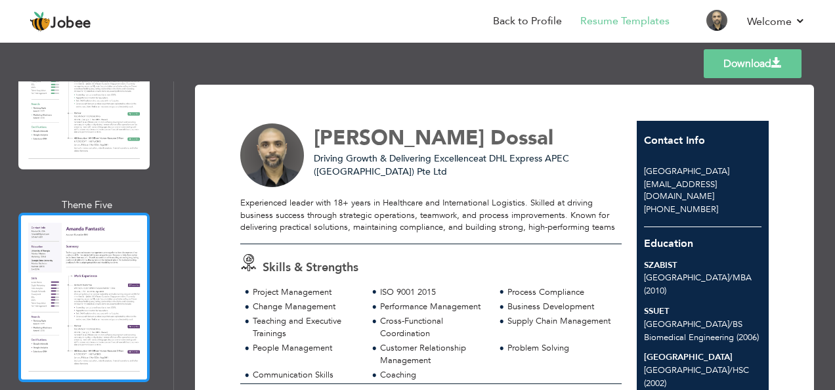
scroll to position [2890, 0]
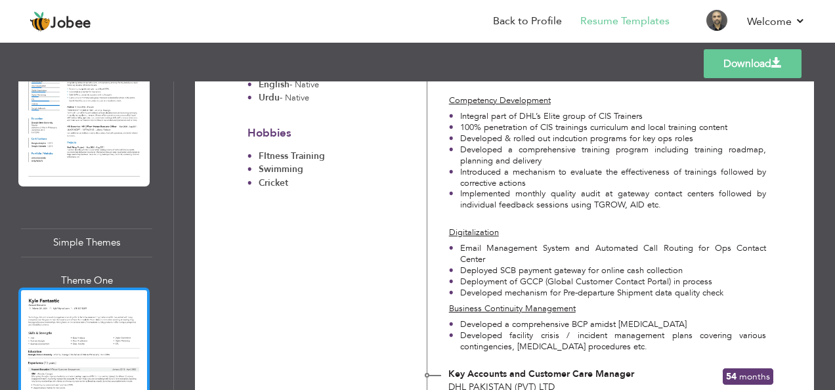
scroll to position [4795, 0]
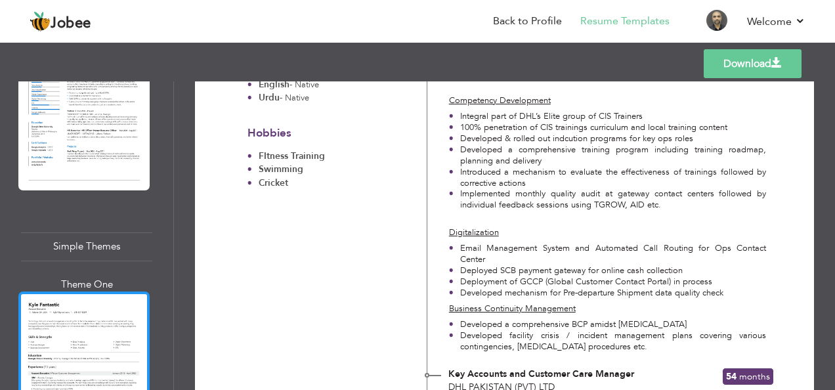
click at [60, 292] on div at bounding box center [83, 376] width 131 height 169
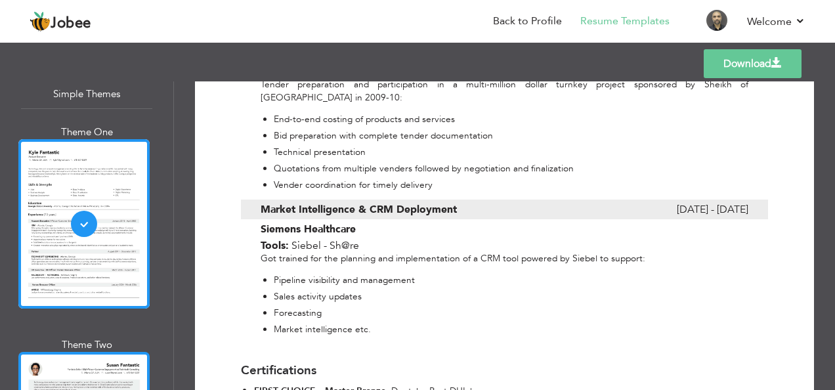
scroll to position [4992, 0]
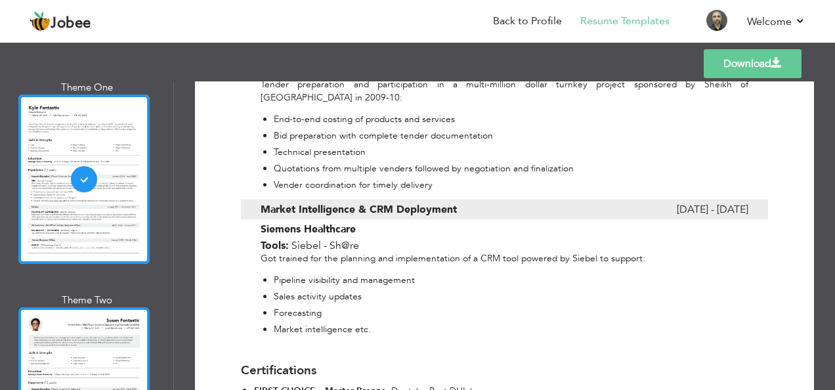
click at [66, 307] on div at bounding box center [83, 391] width 131 height 169
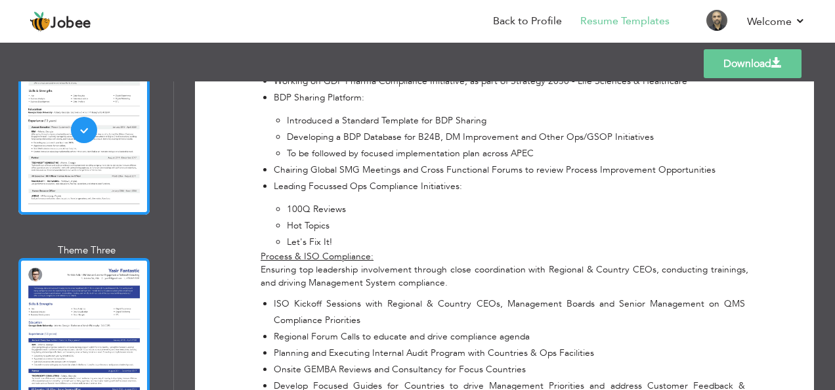
scroll to position [5255, 0]
click at [83, 257] on div at bounding box center [83, 341] width 131 height 169
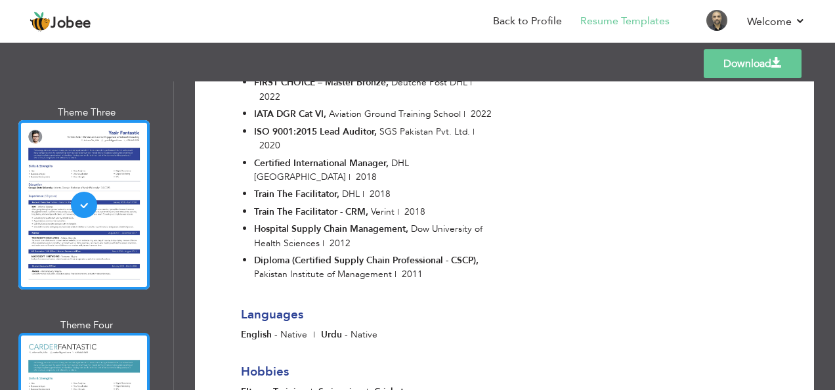
scroll to position [5393, 0]
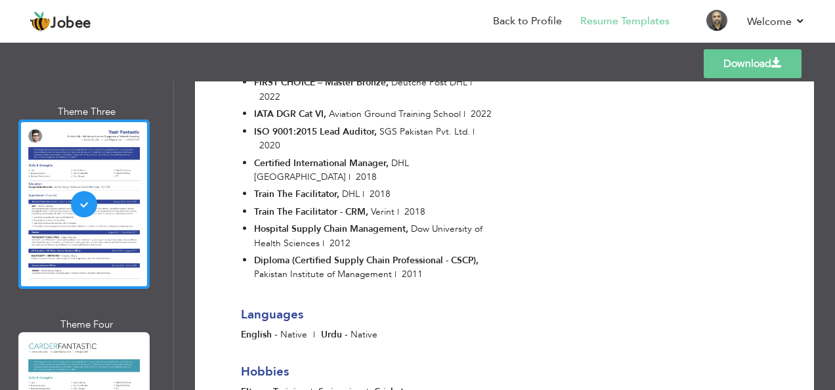
click at [742, 66] on link "Download" at bounding box center [753, 63] width 98 height 29
